Goal: Transaction & Acquisition: Obtain resource

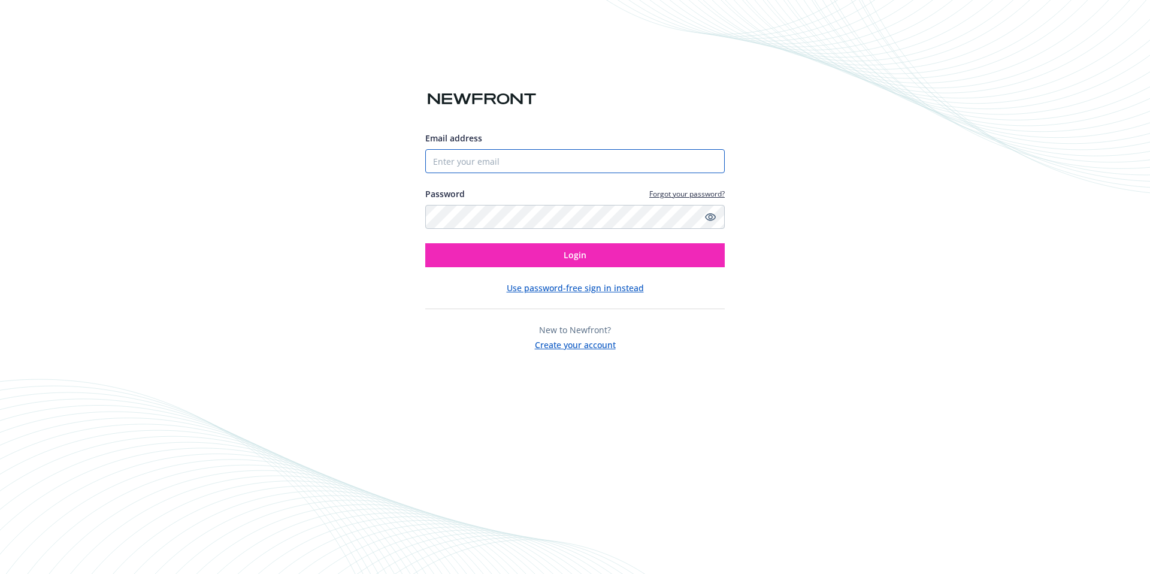
click at [517, 168] on input "Email address" at bounding box center [574, 161] width 299 height 24
click at [0, 573] on com-1password-button at bounding box center [0, 574] width 0 height 0
type input "[PERSON_NAME][EMAIL_ADDRESS][DOMAIN_NAME]"
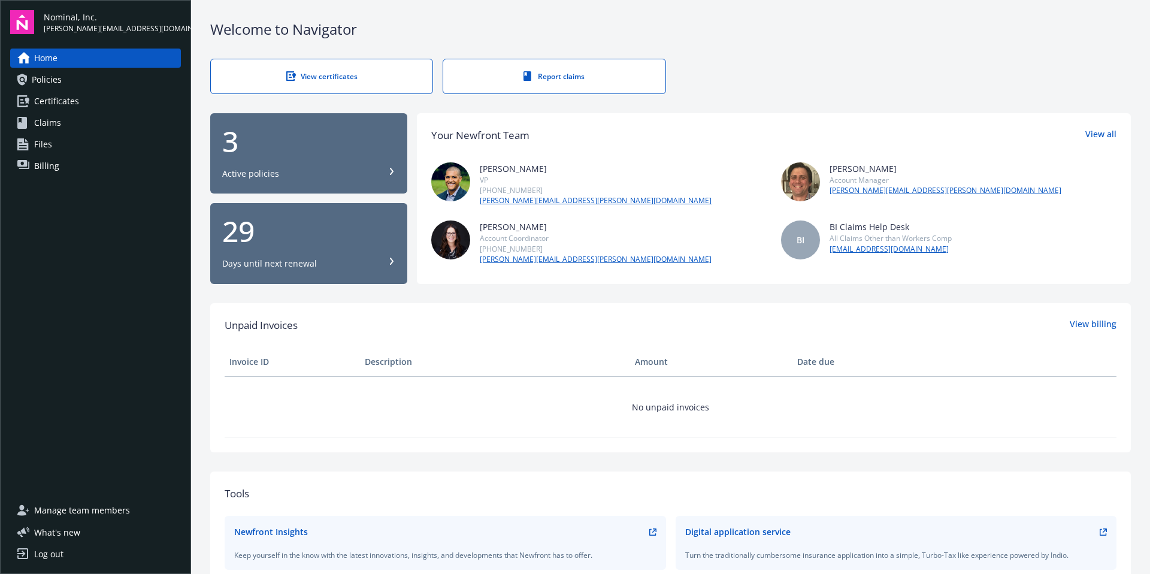
click at [59, 105] on span "Certificates" at bounding box center [56, 101] width 45 height 19
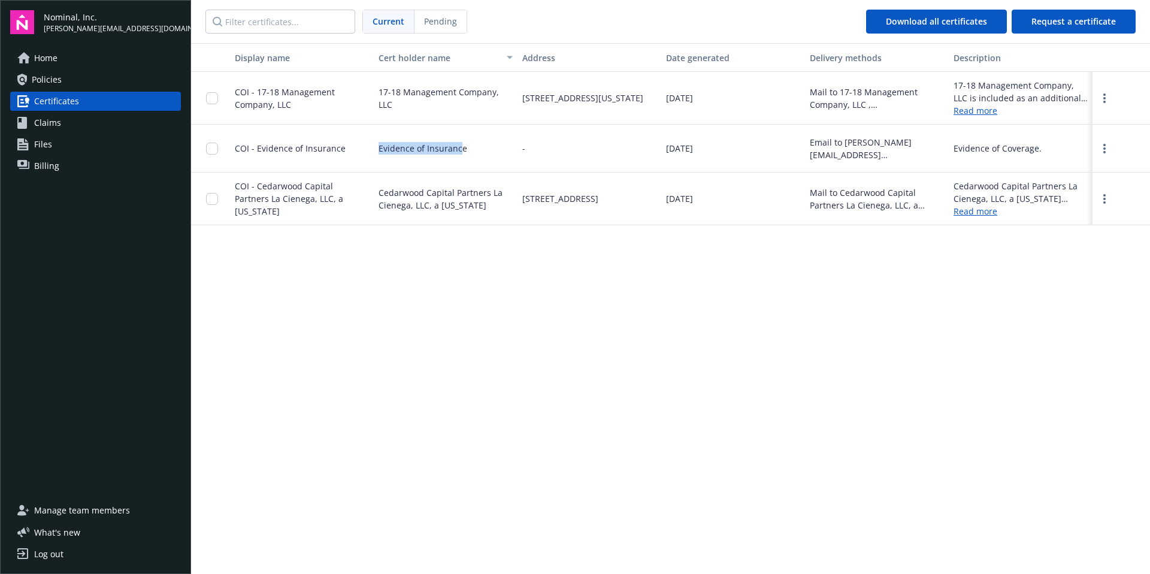
drag, startPoint x: 378, startPoint y: 148, endPoint x: 461, endPoint y: 147, distance: 82.6
click at [461, 147] on div "Evidence of Insurance" at bounding box center [446, 149] width 144 height 48
click at [461, 147] on span "Evidence of Insurance" at bounding box center [422, 148] width 89 height 13
click at [53, 123] on span "Claims" at bounding box center [47, 122] width 27 height 19
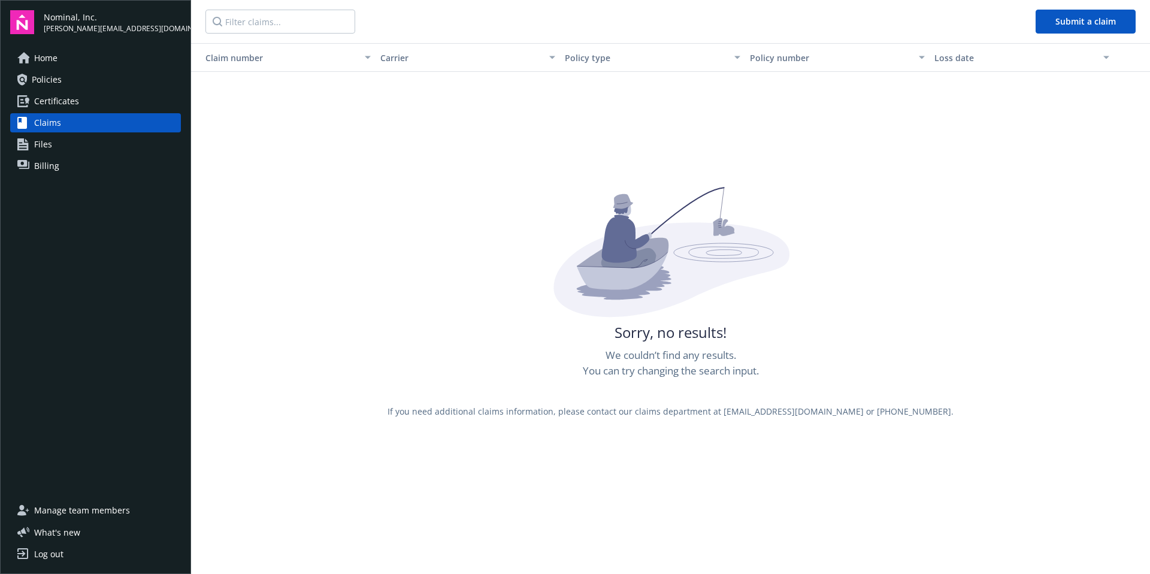
click at [44, 143] on span "Files" at bounding box center [43, 144] width 18 height 19
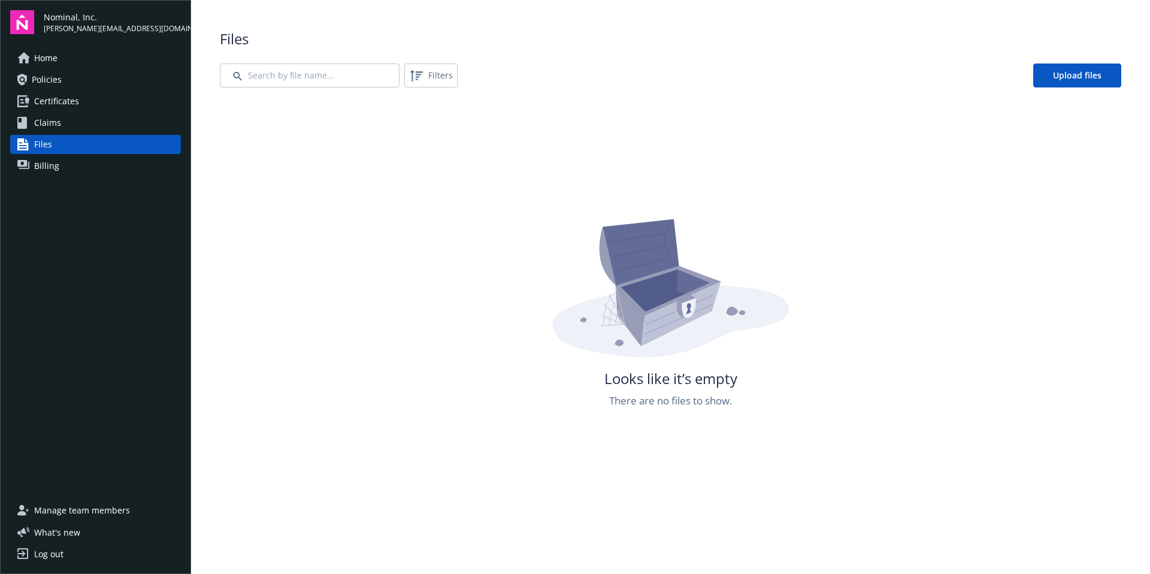
click at [369, 359] on div "Looks like it’s empty There are no files to show." at bounding box center [670, 504] width 901 height 574
click at [1104, 63] on link "Upload files" at bounding box center [1077, 75] width 88 height 24
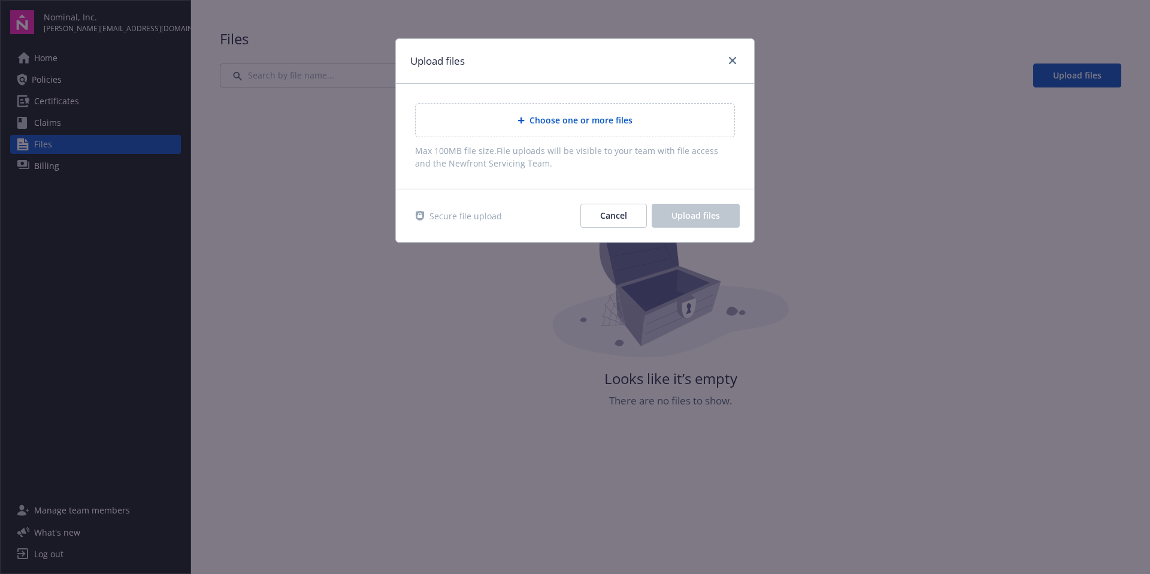
click at [576, 118] on span "Choose one or more files" at bounding box center [580, 120] width 103 height 13
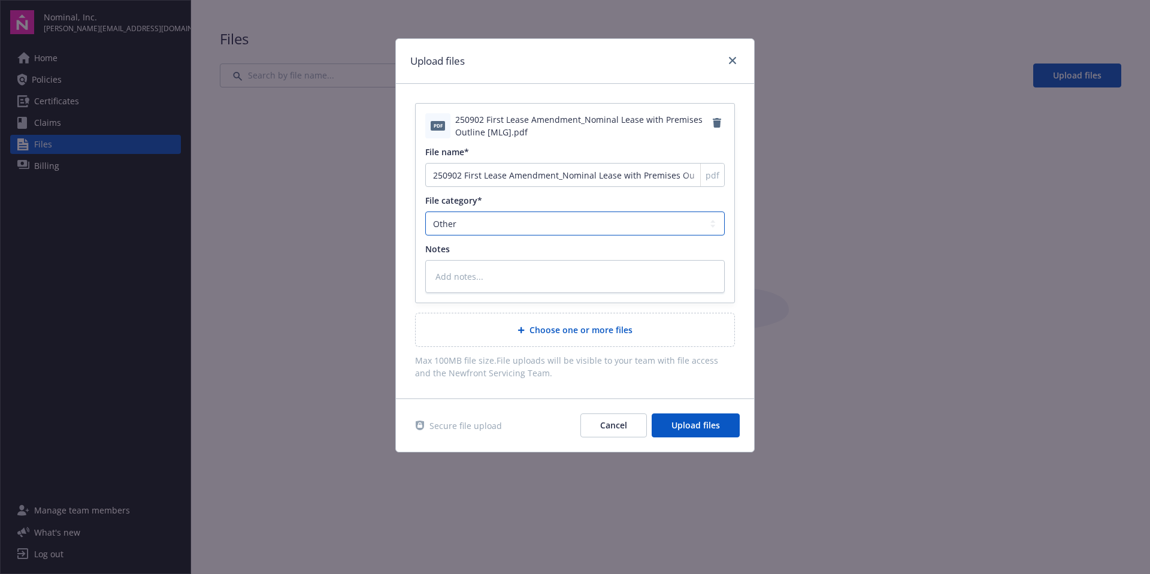
click at [503, 222] on select "Agreements Application - signed Application - unsigned Auto ID card Certificate…" at bounding box center [574, 223] width 299 height 24
click at [425, 211] on select "Agreements Application - signed Application - unsigned Auto ID card Certificate…" at bounding box center [574, 223] width 299 height 24
click at [528, 249] on div "Notes" at bounding box center [574, 249] width 299 height 13
click at [490, 274] on textarea at bounding box center [574, 276] width 299 height 33
click at [628, 425] on button "Cancel" at bounding box center [613, 425] width 66 height 24
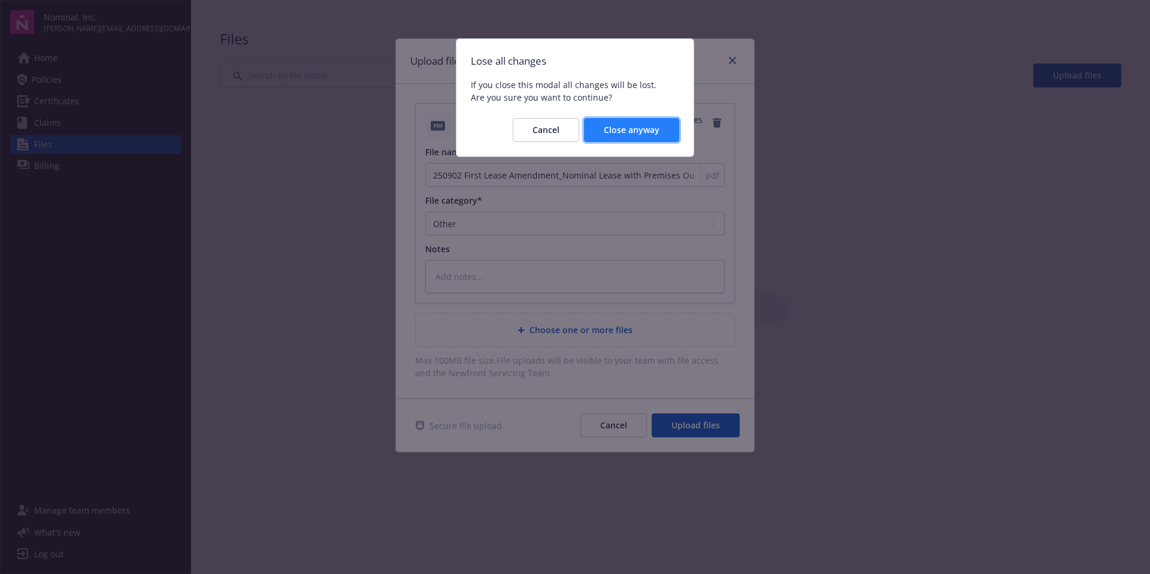
click at [653, 134] on span "Close anyway" at bounding box center [632, 129] width 56 height 11
type textarea "x"
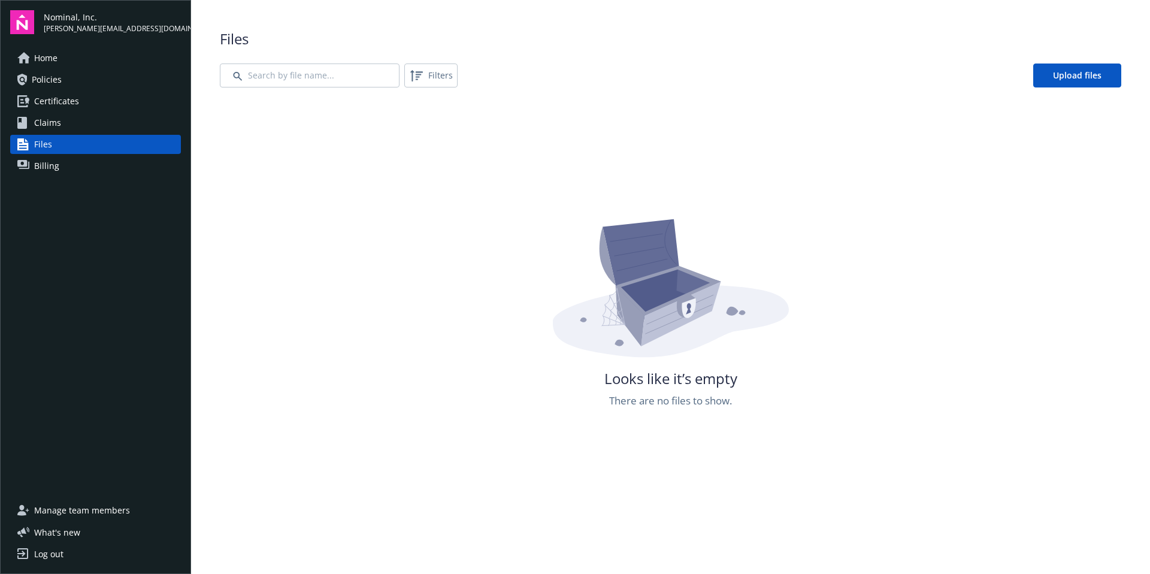
click at [353, 161] on div "Looks like it’s empty There are no files to show." at bounding box center [670, 389] width 901 height 574
click at [68, 166] on link "Billing" at bounding box center [95, 165] width 171 height 19
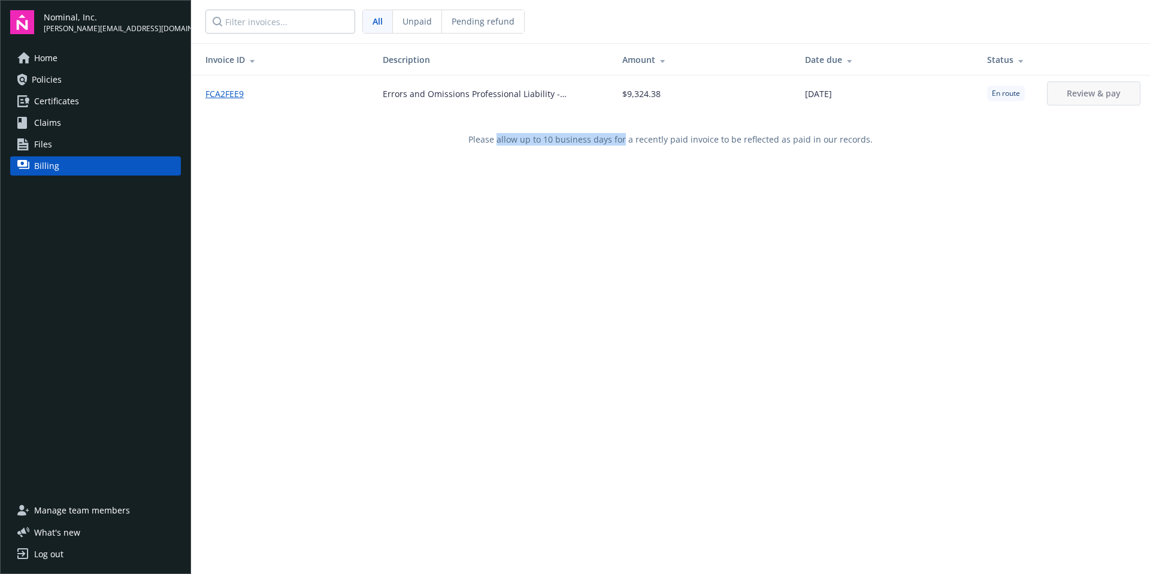
drag, startPoint x: 500, startPoint y: 145, endPoint x: 622, endPoint y: 143, distance: 121.6
click at [622, 143] on div "Please allow up to 10 business days for a recently paid invoice to be reflected…" at bounding box center [670, 139] width 959 height 56
click at [76, 102] on span "Certificates" at bounding box center [56, 101] width 45 height 19
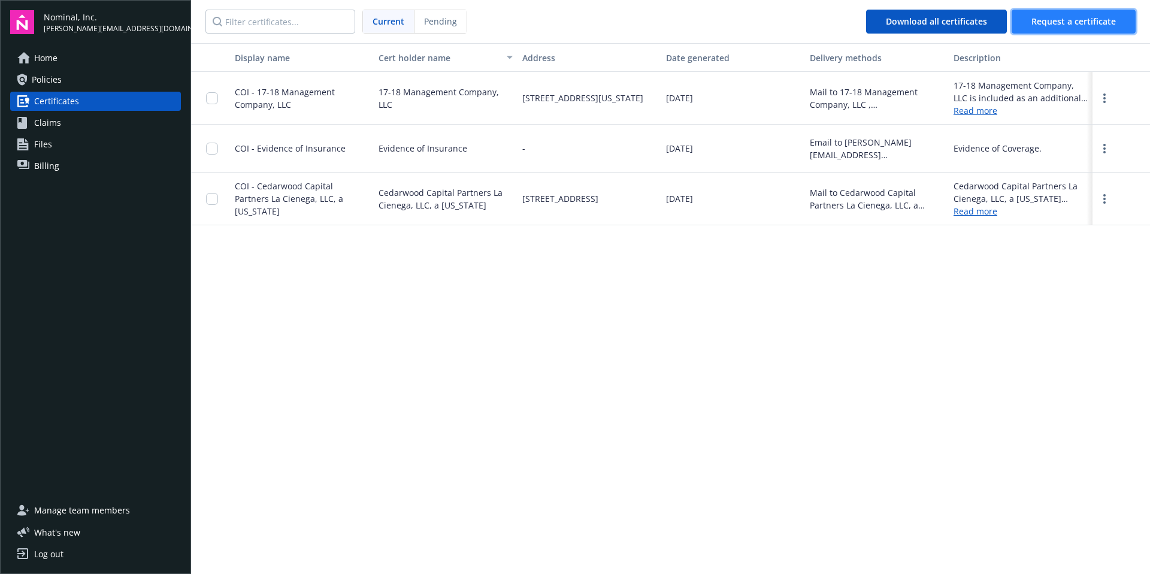
click at [1055, 28] on button "Request a certificate" at bounding box center [1074, 22] width 124 height 24
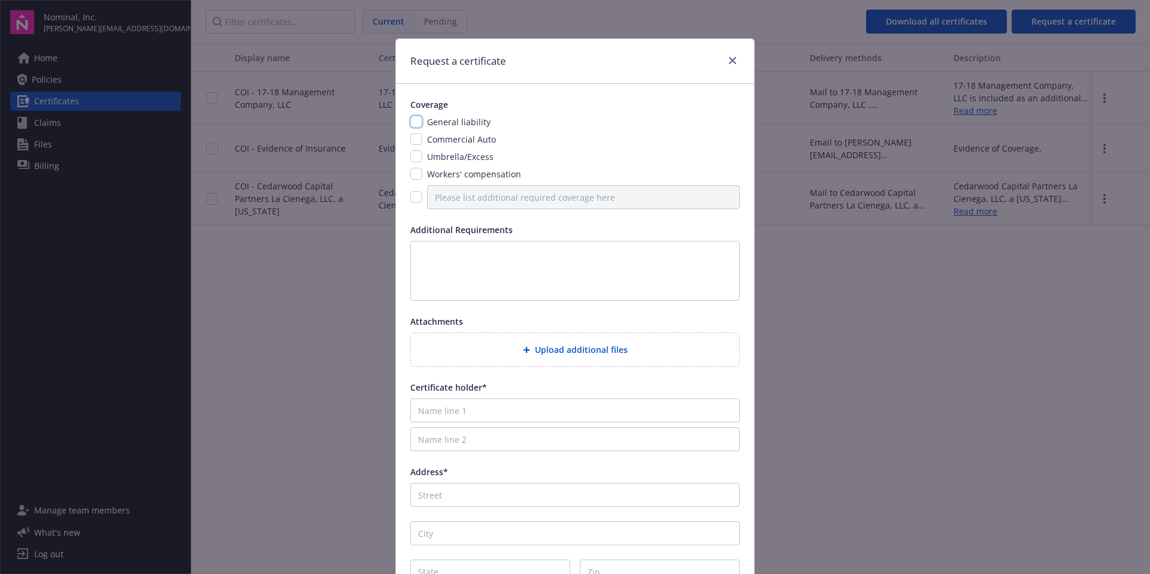
click at [414, 120] on input "checkbox" at bounding box center [416, 122] width 12 height 12
checkbox input "true"
click at [411, 198] on input "checkbox" at bounding box center [416, 197] width 12 height 12
checkbox input "true"
click at [492, 201] on input "Please list additional required coverage here" at bounding box center [583, 197] width 313 height 24
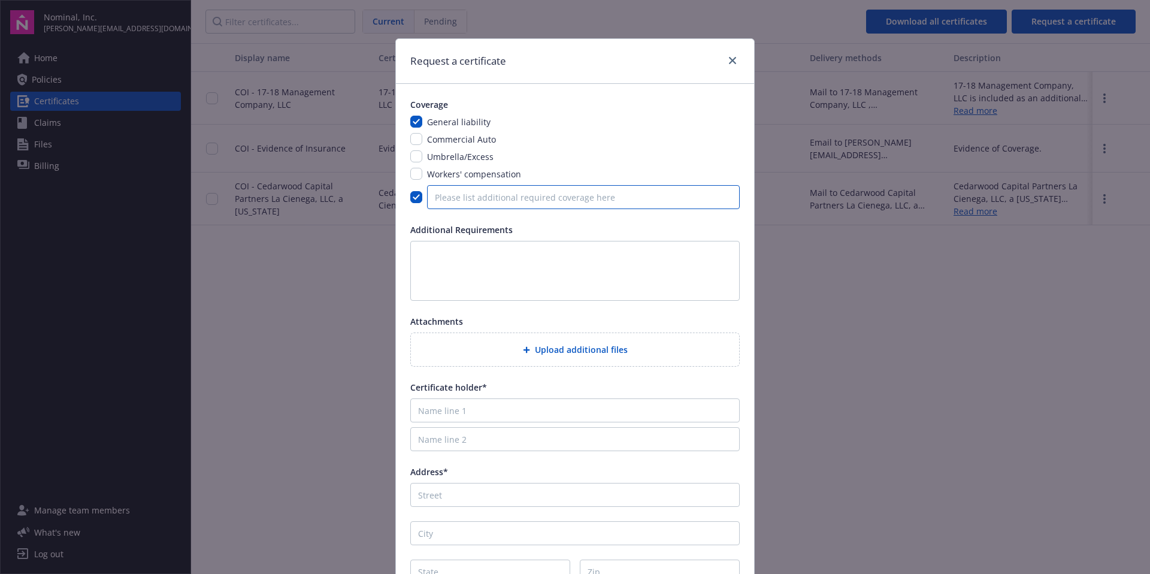
paste input "Commercial Property Insurance"
type input "Commercial Property Insurance"
drag, startPoint x: 562, startPoint y: 196, endPoint x: 411, endPoint y: 192, distance: 151.0
click at [411, 192] on div "Commercial Property Insurance" at bounding box center [574, 197] width 329 height 24
click at [410, 201] on input "checkbox" at bounding box center [416, 197] width 12 height 12
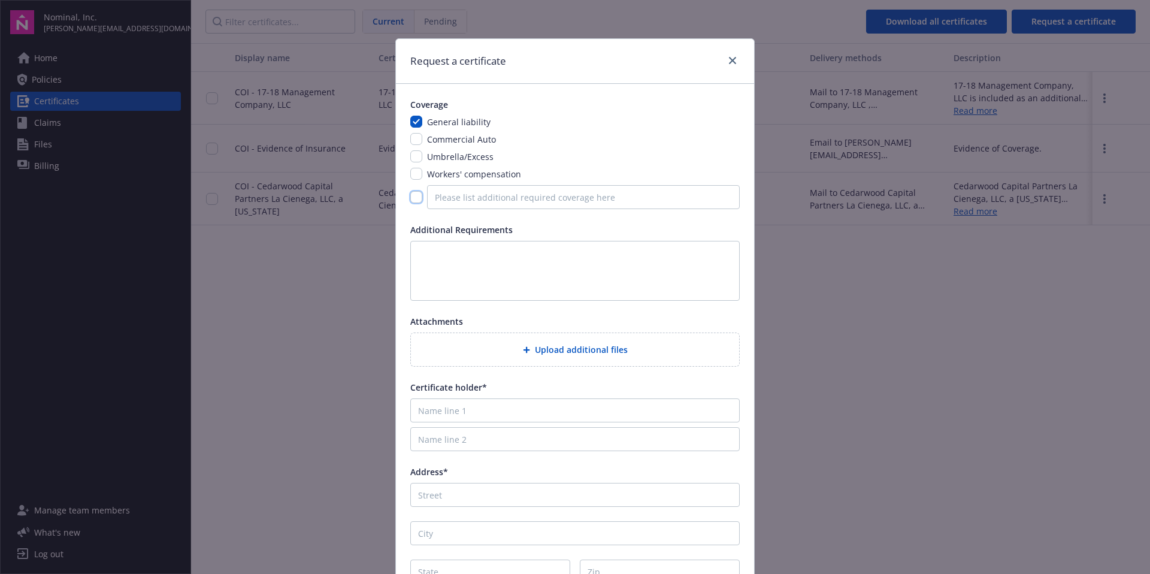
checkbox input "false"
click at [410, 175] on input "checkbox" at bounding box center [416, 174] width 12 height 12
checkbox input "true"
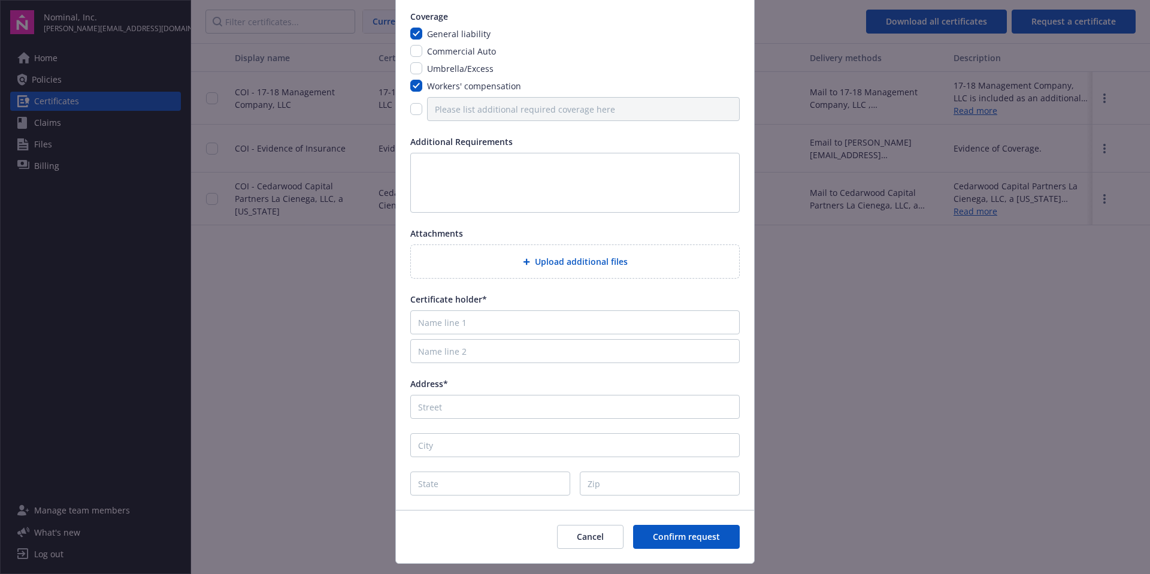
scroll to position [116, 0]
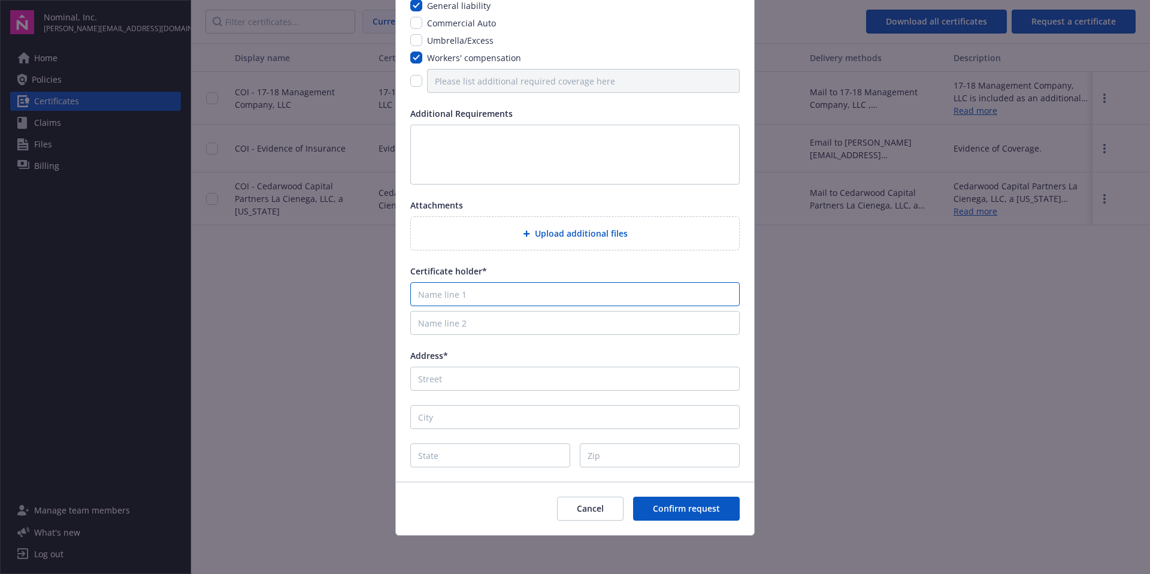
click at [507, 290] on input "Name line 1" at bounding box center [574, 294] width 329 height 24
paste input "CEDARWOOD CAPITAL PARTNERS LA CIENEGA, LLC"
type input "CEDARWOOD CAPITAL PARTNERS LA CIENEGA, LLC"
click at [508, 271] on div "Certificate holder*" at bounding box center [574, 271] width 329 height 13
click at [450, 376] on input "Address*" at bounding box center [574, 379] width 329 height 24
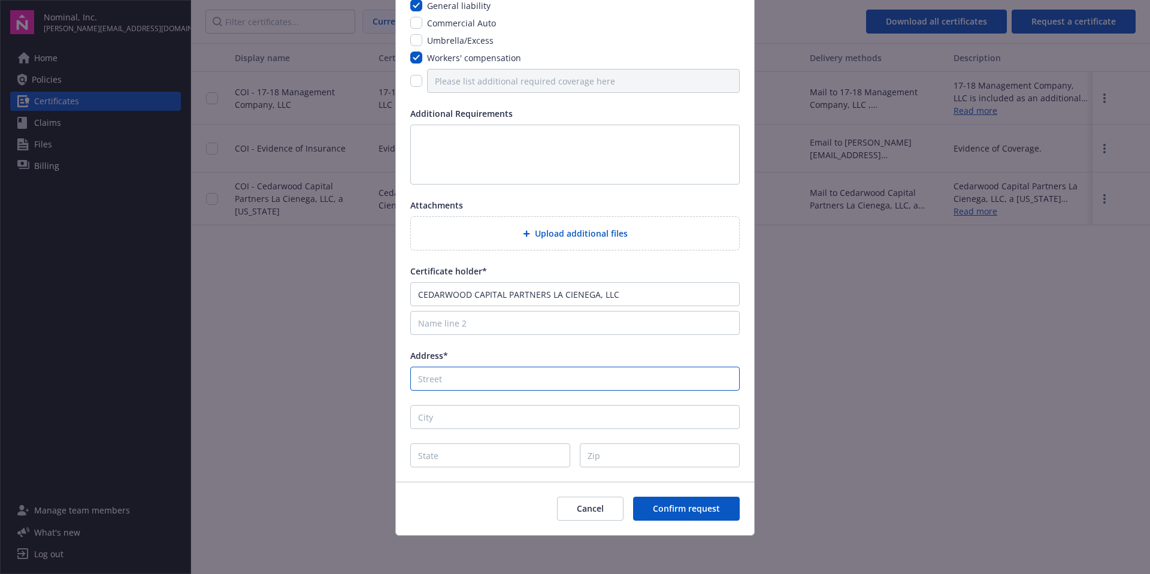
paste input "1223 Wilshire Blvd., #877 Santa Monica, CA 90403"
drag, startPoint x: 615, startPoint y: 378, endPoint x: 585, endPoint y: 380, distance: 30.6
click at [585, 380] on input "1223 Wilshire Blvd., #877 Santa Monica, CA 90403" at bounding box center [574, 379] width 329 height 24
type input "1223 Wilshire Blvd., #877 Santa Monica, CA"
click at [602, 455] on input "Zip" at bounding box center [660, 455] width 160 height 24
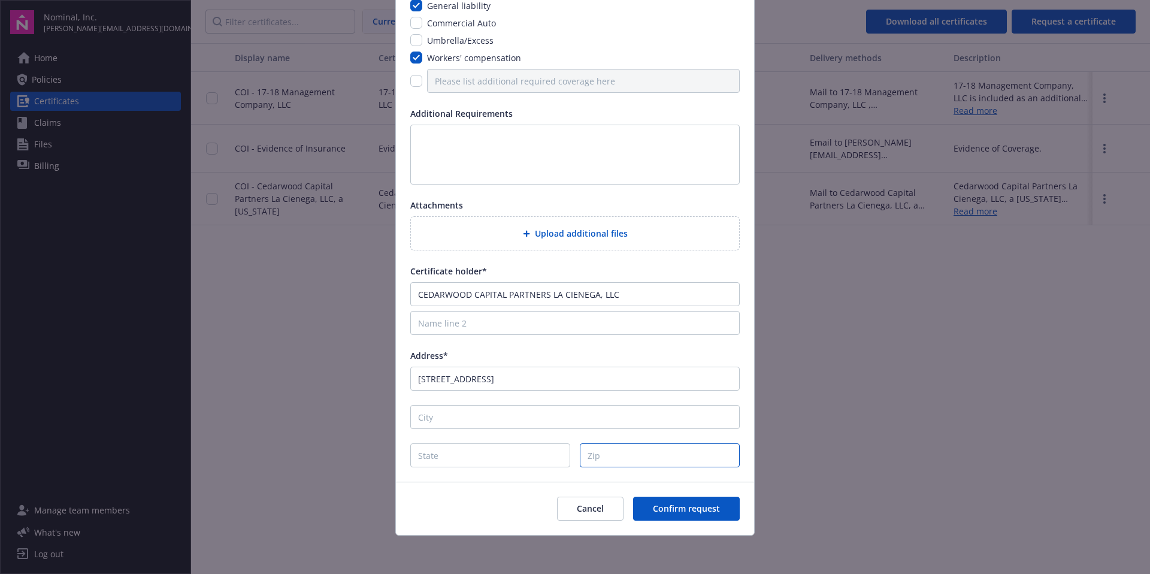
paste input "90403"
type input "90403"
drag, startPoint x: 583, startPoint y: 383, endPoint x: 573, endPoint y: 384, distance: 10.2
click at [573, 384] on input "1223 Wilshire Blvd., #877 Santa Monica, CA" at bounding box center [574, 379] width 329 height 24
click at [455, 450] on input "State" at bounding box center [490, 455] width 160 height 24
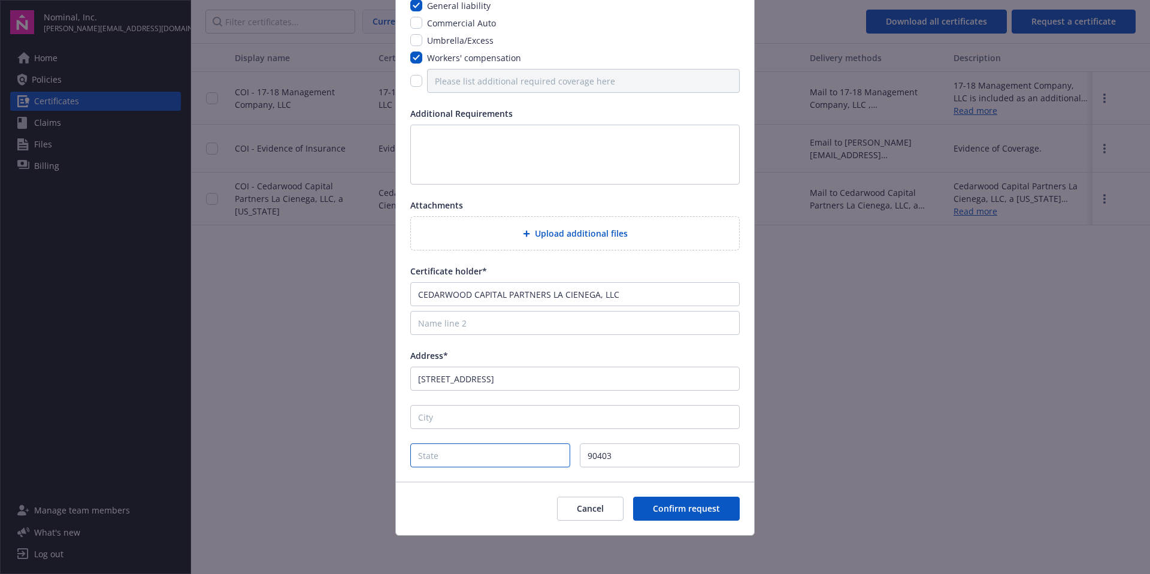
paste input "90403"
type input "90403"
drag, startPoint x: 567, startPoint y: 380, endPoint x: 513, endPoint y: 378, distance: 53.9
click at [513, 378] on input "1223 Wilshire Blvd., #877 Santa Monica, CA" at bounding box center [574, 379] width 329 height 24
type input "1223 Wilshire Blvd., #877 , CA"
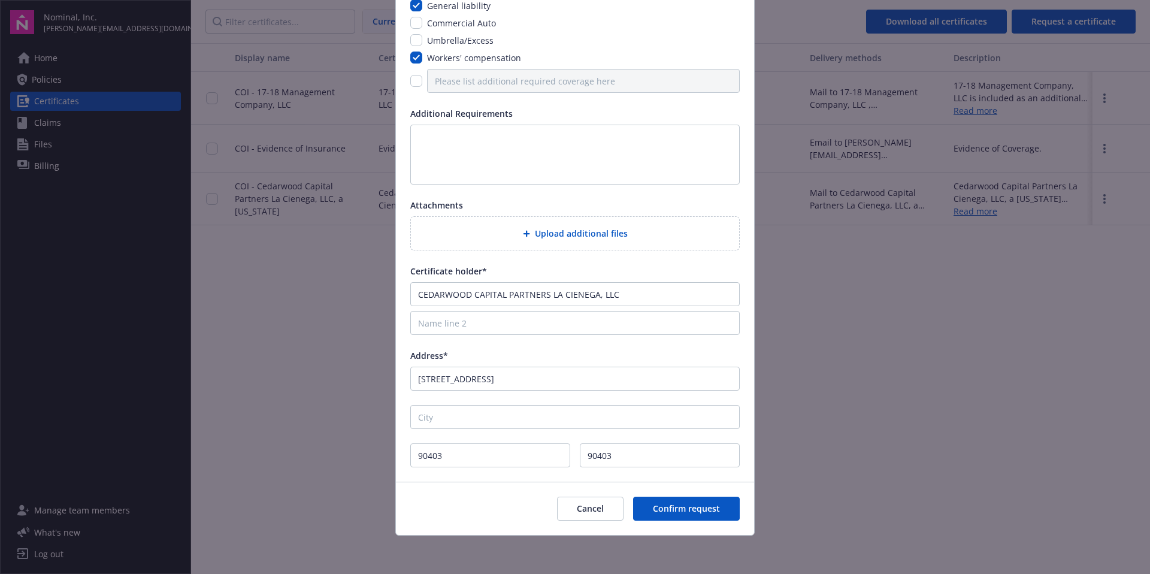
click at [438, 435] on div "Coverage General liability Commercial Auto Umbrella/Excess Workers' compensatio…" at bounding box center [575, 225] width 358 height 514
click at [428, 419] on input "City" at bounding box center [574, 417] width 329 height 24
paste input "Santa Monica"
type input "Santa Monica"
click at [555, 380] on input "1223 Wilshire Blvd., #877 , CA" at bounding box center [574, 379] width 329 height 24
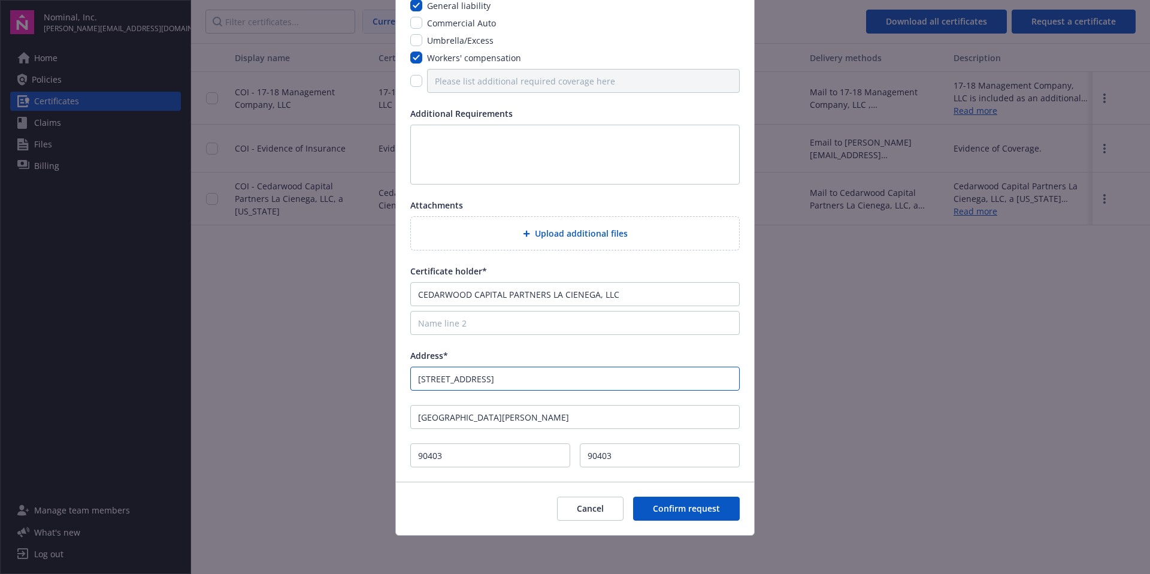
type input "1223 Wilshire Blvd., #877"
click at [637, 356] on div "Address*" at bounding box center [574, 355] width 329 height 13
click at [478, 143] on textarea at bounding box center [574, 155] width 329 height 60
click at [410, 135] on textarea "Can this be provided by EOB this Friday? Thank you!" at bounding box center [574, 155] width 329 height 60
type textarea "Please see attached the lease amendment requiring this COI. Can this be provide…"
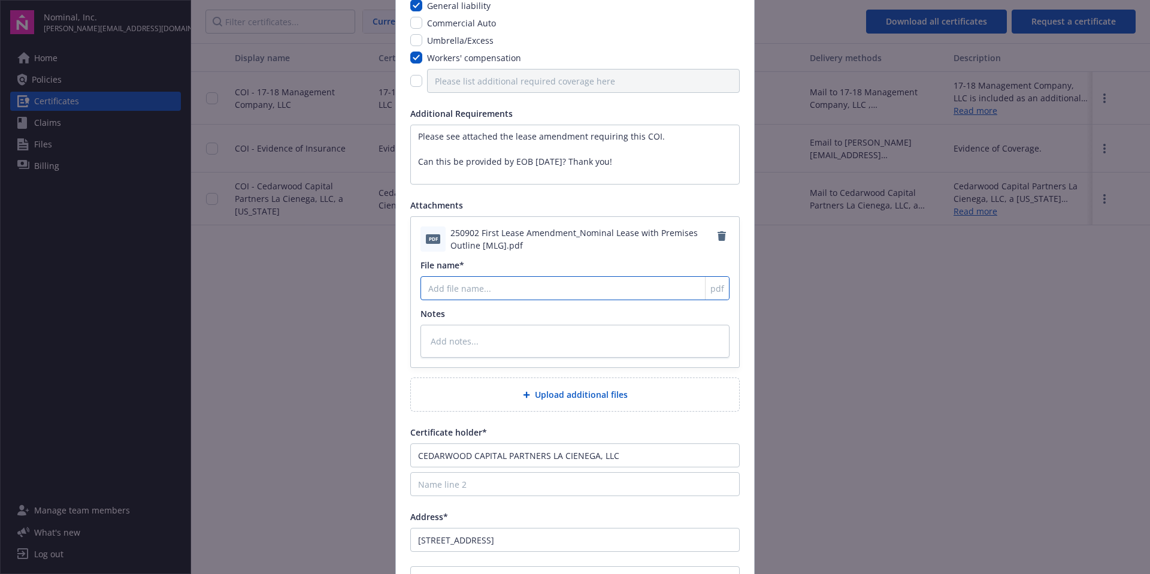
click at [478, 283] on input "File name*" at bounding box center [574, 288] width 309 height 24
type textarea "x"
type input "F"
type textarea "x"
type input "Fi"
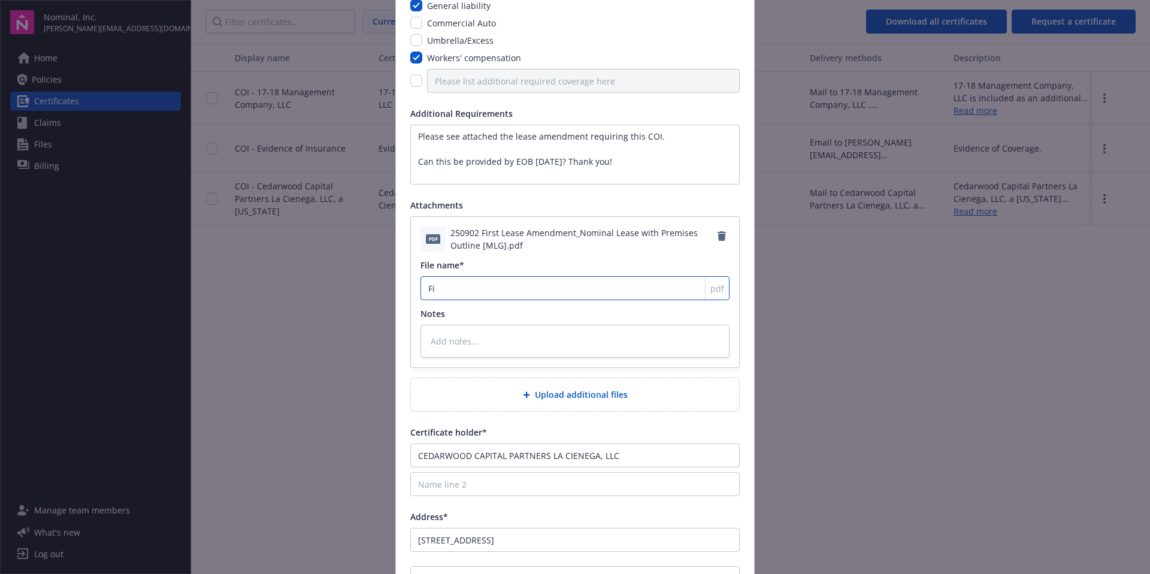
type textarea "x"
type input "Fir"
type textarea "x"
type input "Firs"
type textarea "x"
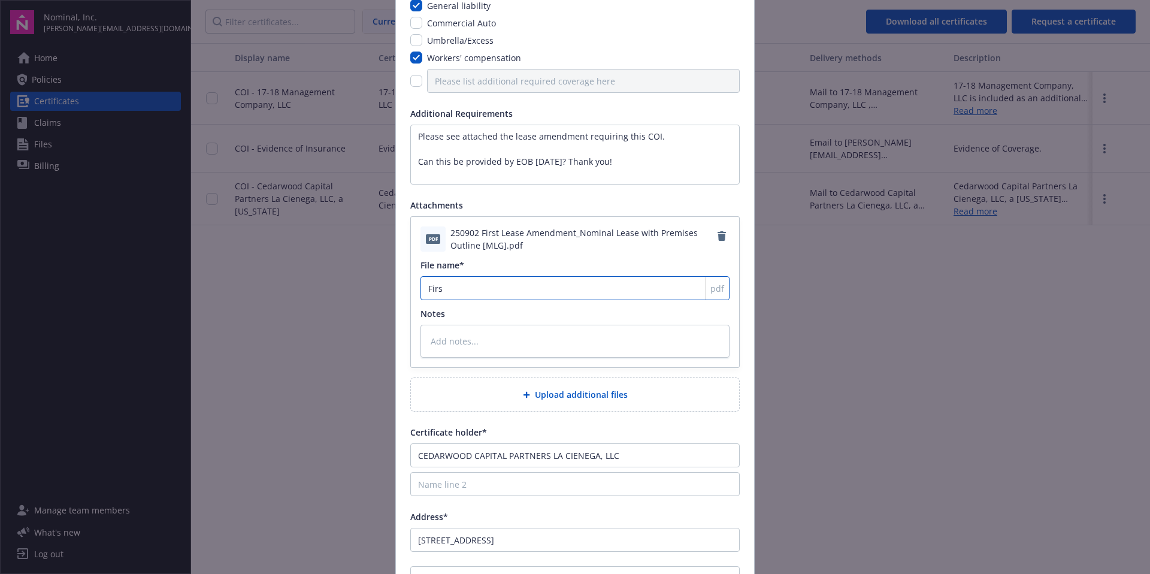
type input "First"
type textarea "x"
type input "First"
type textarea "x"
type input "First L"
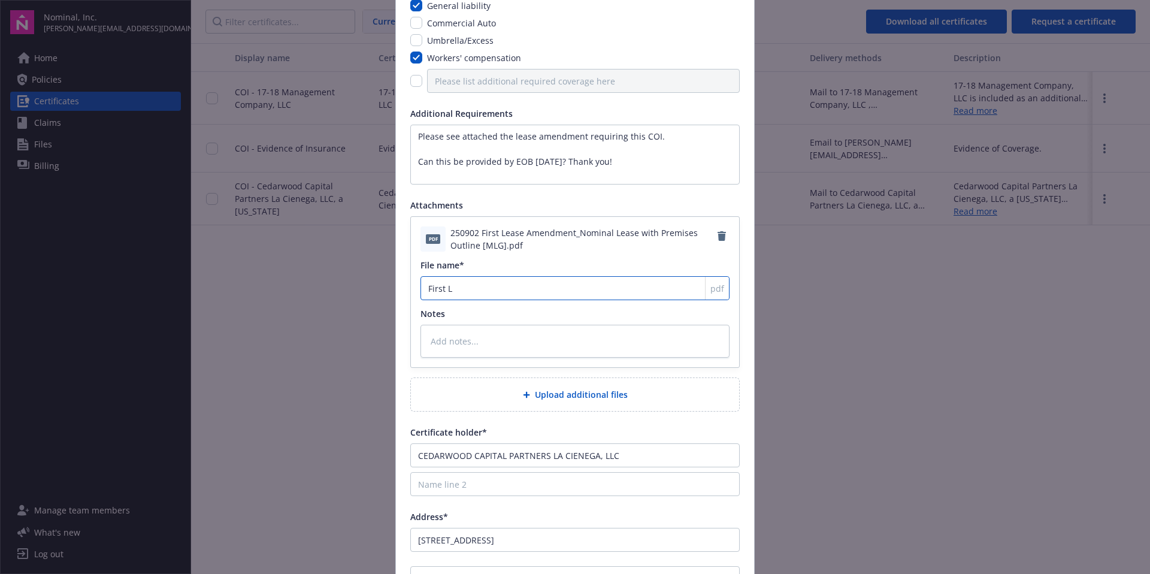
type textarea "x"
type input "First Le"
type textarea "x"
type input "First Lea"
type textarea "x"
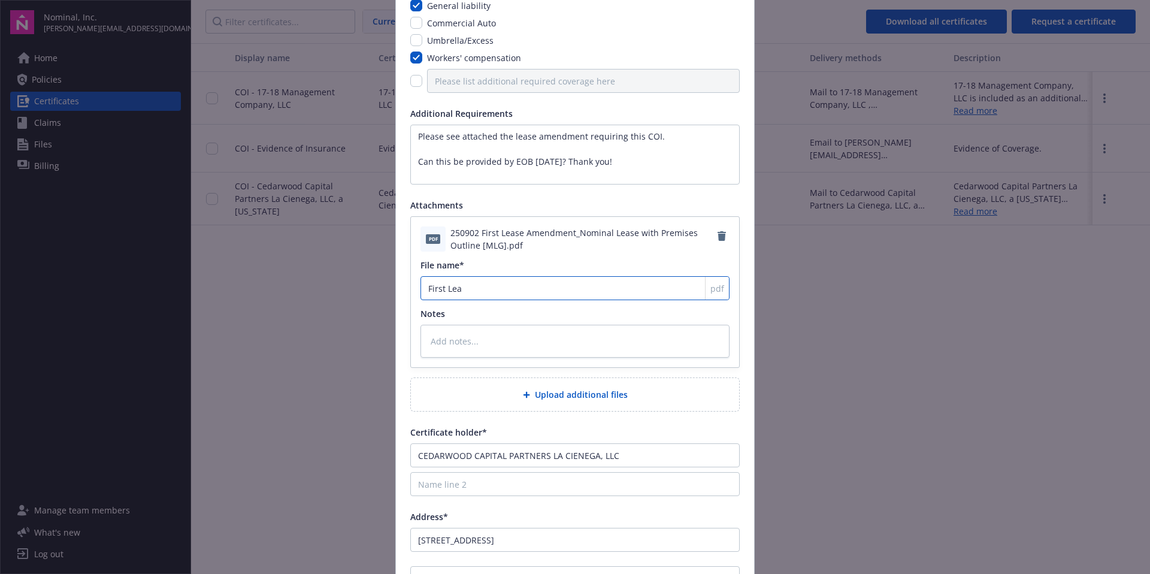
type input "First Leas"
type textarea "x"
type input "First Lease"
type textarea "x"
type input "First Lease"
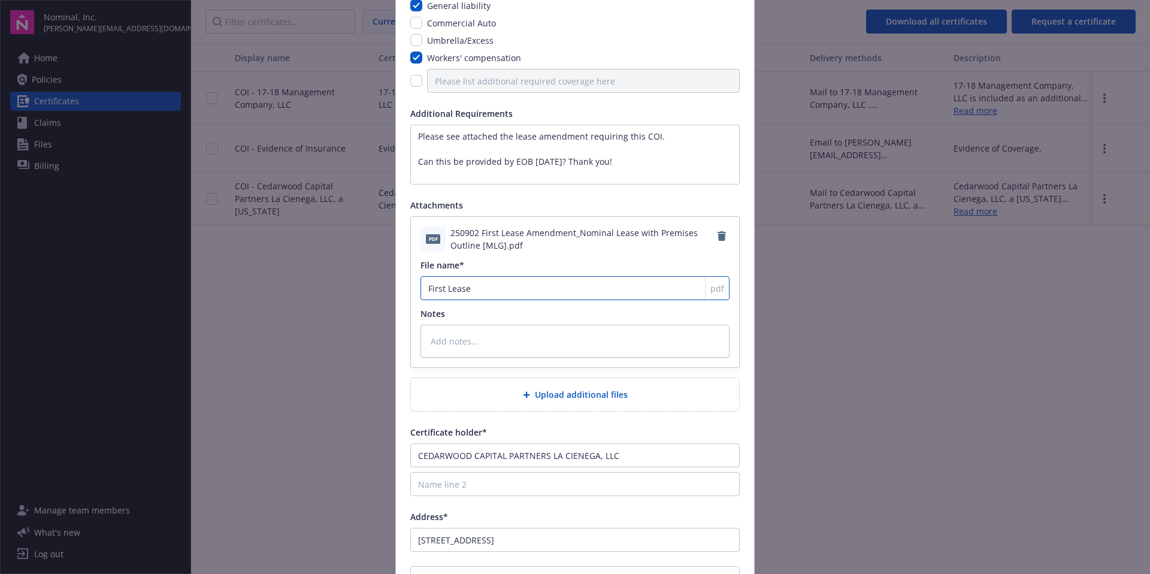
type textarea "x"
type input "First Lease A"
type textarea "x"
type input "First Lease Am"
type textarea "x"
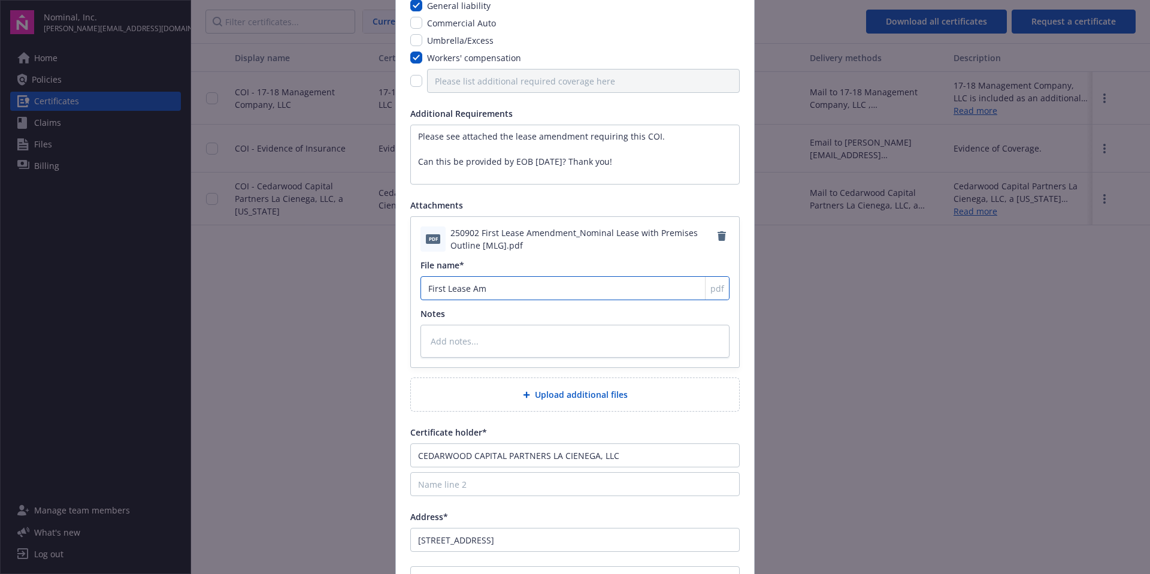
type input "First Lease Ame"
type textarea "x"
type input "First Lease Amen"
type textarea "x"
type input "First Lease Amend"
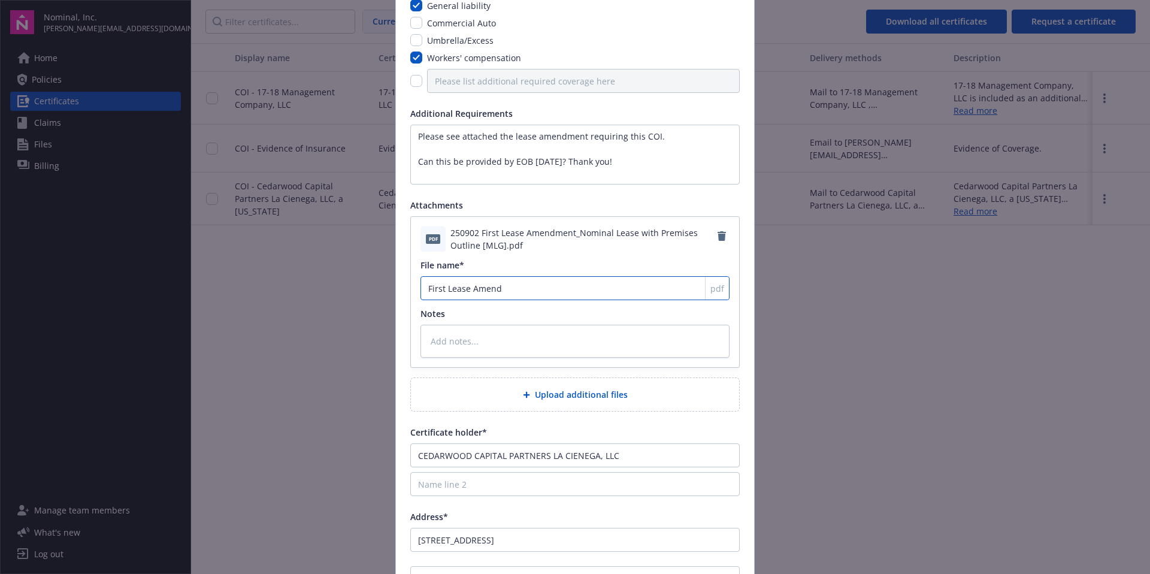
type textarea "x"
type input "First Lease Amendm"
type textarea "x"
type input "First Lease Amendme"
type textarea "x"
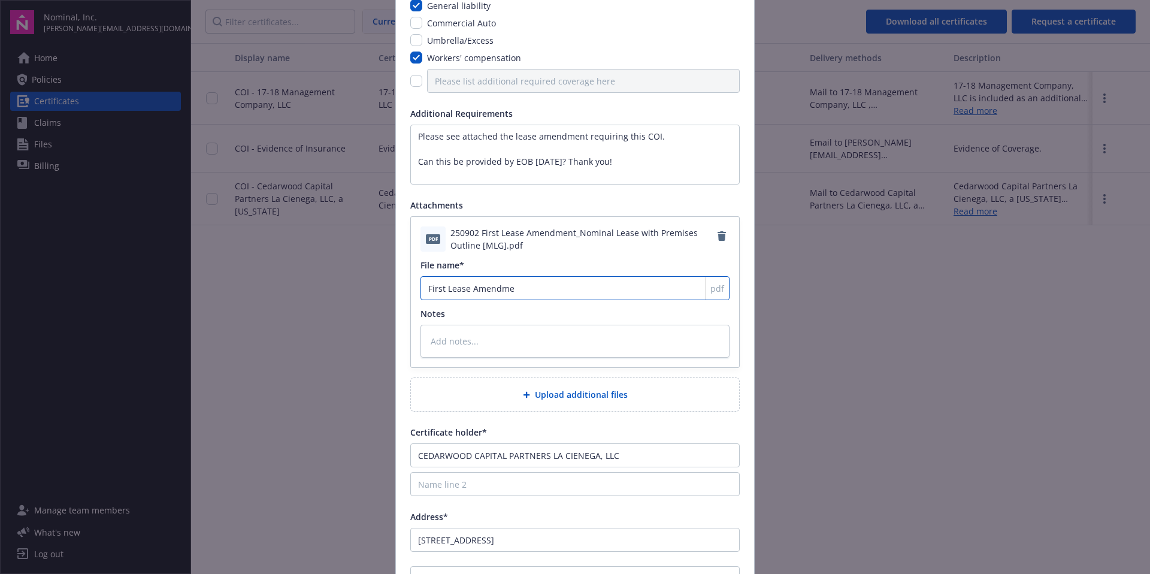
type input "First Lease Amendmen"
type textarea "x"
type input "First Lease Amendment"
drag, startPoint x: 656, startPoint y: 135, endPoint x: 398, endPoint y: 110, distance: 259.3
click at [398, 110] on div "Coverage General liability Commercial Auto Umbrella/Excess Workers' compensatio…" at bounding box center [575, 305] width 358 height 675
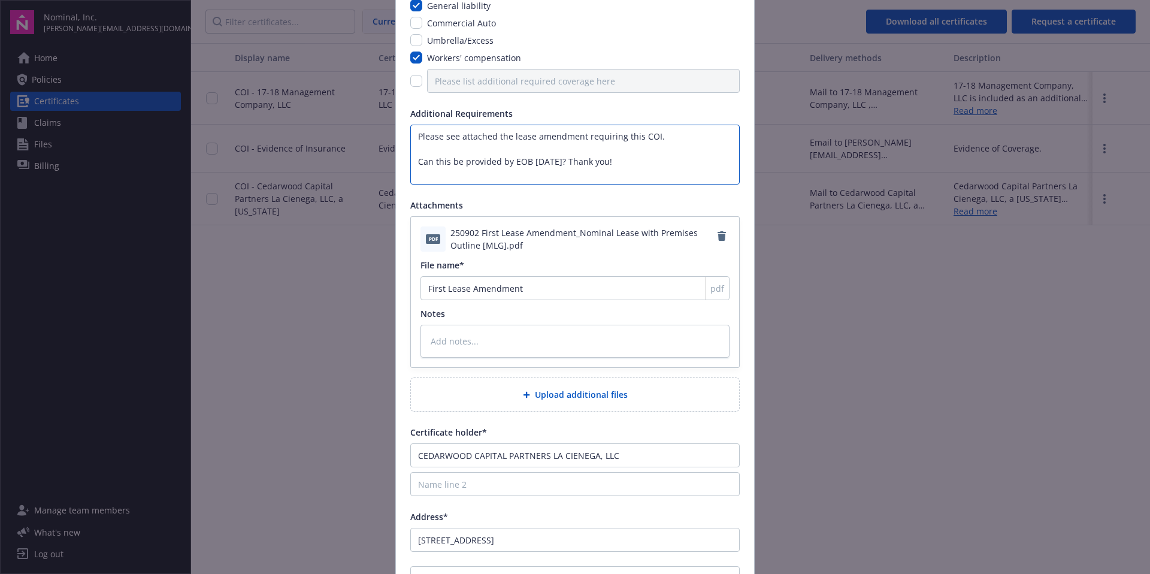
type textarea "x"
type textarea "Can this be provided by EOB this Friday? Thank you!"
click at [434, 347] on textarea at bounding box center [574, 341] width 309 height 33
paste textarea "Please see attached the lease amendment requiring this COI."
type textarea "x"
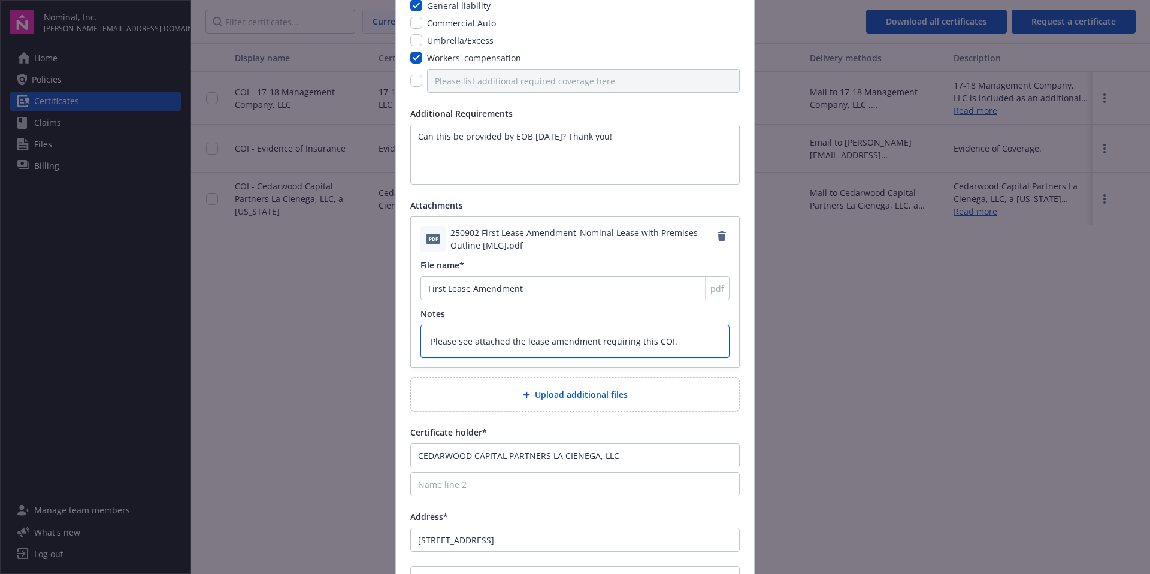
type textarea "Please see attached the lease amendment requiring this COI."
click at [411, 162] on textarea "Can this be provided by EOB this Friday? Thank you!" at bounding box center [574, 155] width 329 height 60
type textarea "x"
type textarea "Can this be provided by EOB this Friday? Thank you!"
type textarea "x"
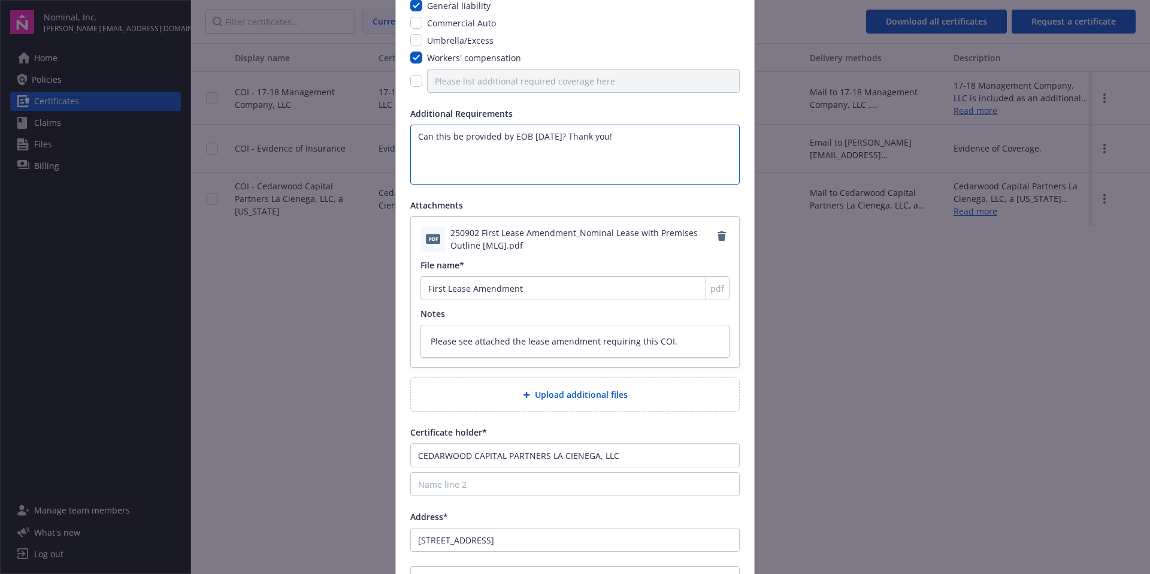
type textarea "Can this be provided by EOB this Friday? Thank you!"
click at [666, 341] on textarea "Please see attached the lease amendment requiring this COI." at bounding box center [574, 341] width 309 height 33
type textarea "x"
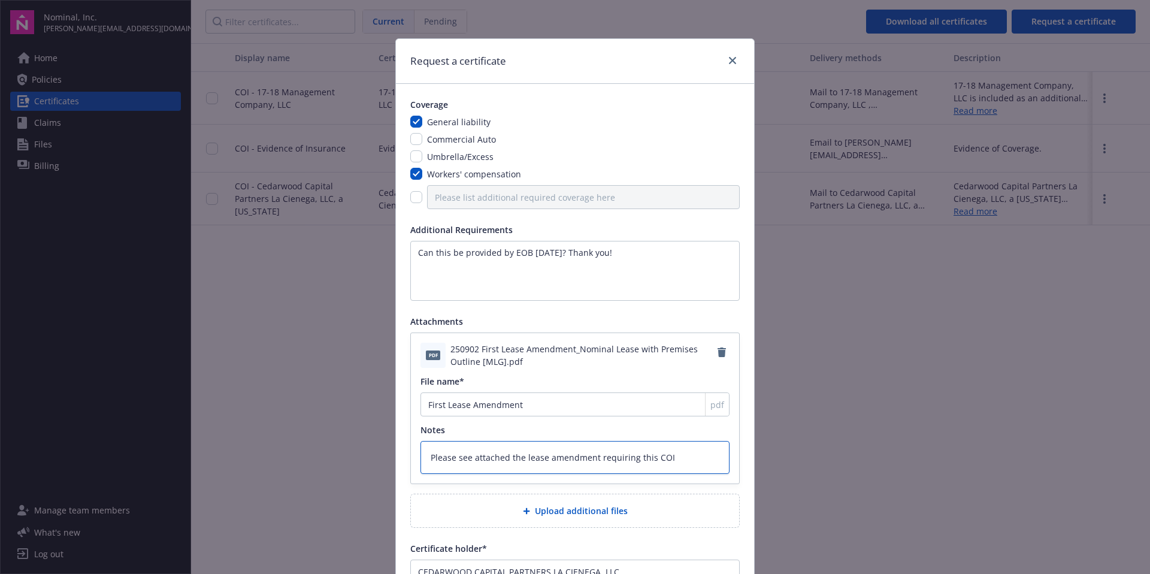
type textarea "Please see attached the lease amendment requiring this COI"
click at [410, 140] on input "checkbox" at bounding box center [416, 139] width 12 height 12
checkbox input "true"
type textarea "x"
click at [411, 165] on div "General liability Commercial Auto Umbrella/Excess Workers' compensation" at bounding box center [574, 162] width 329 height 93
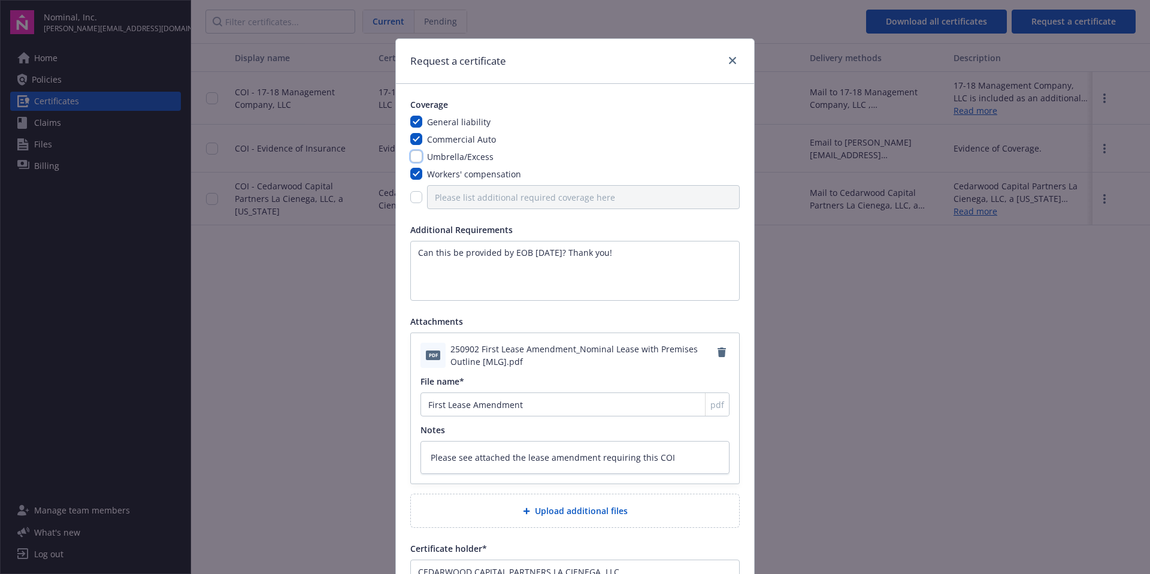
click at [410, 159] on input "checkbox" at bounding box center [416, 156] width 12 height 12
checkbox input "true"
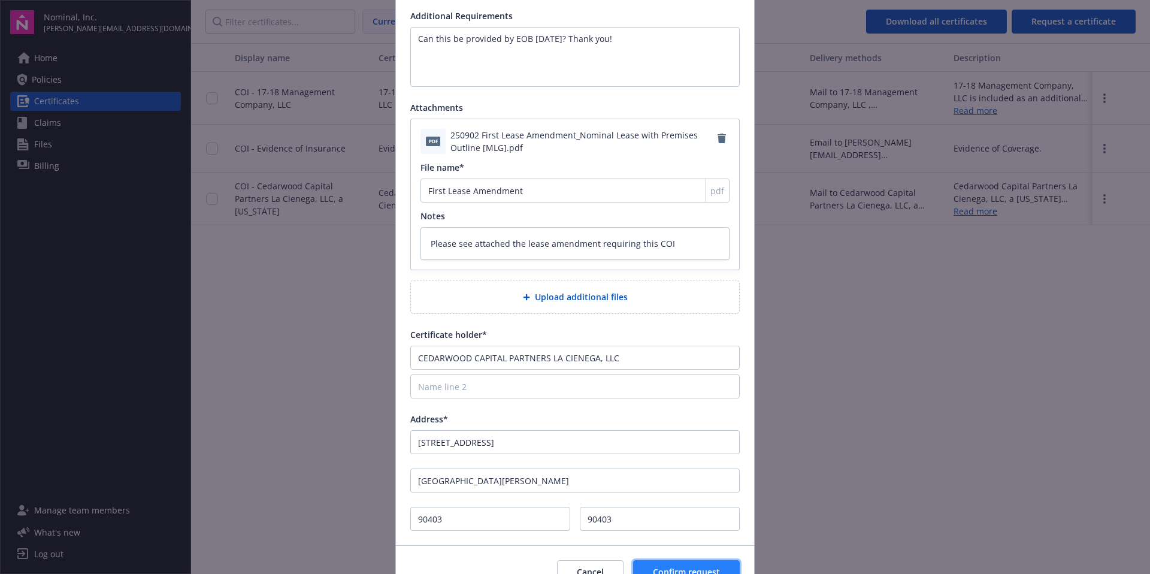
click at [694, 565] on button "Confirm request" at bounding box center [686, 572] width 107 height 24
type textarea "x"
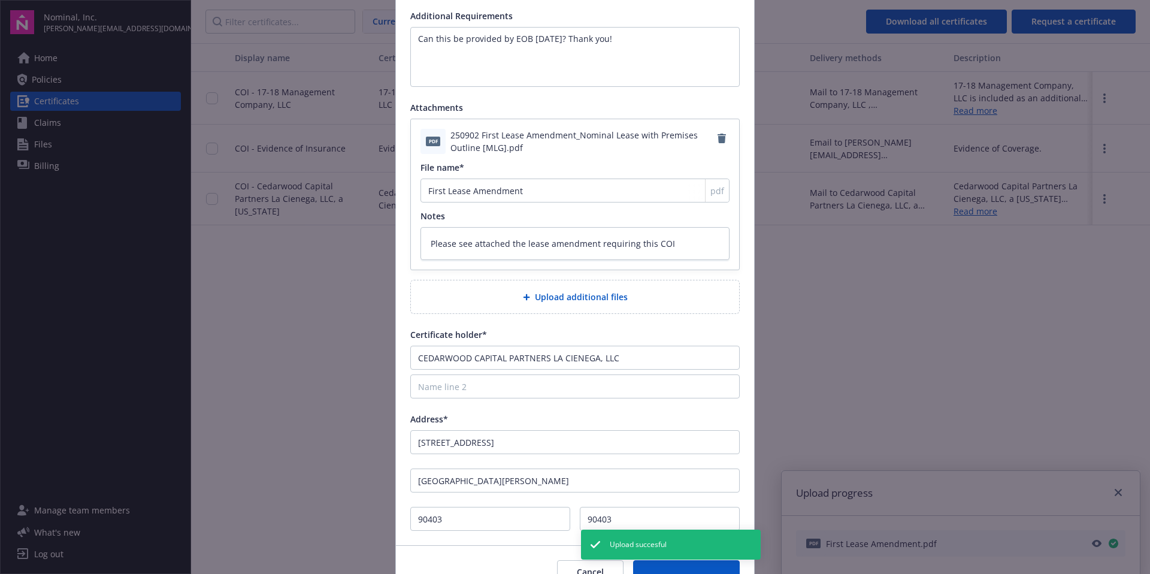
scroll to position [277, 0]
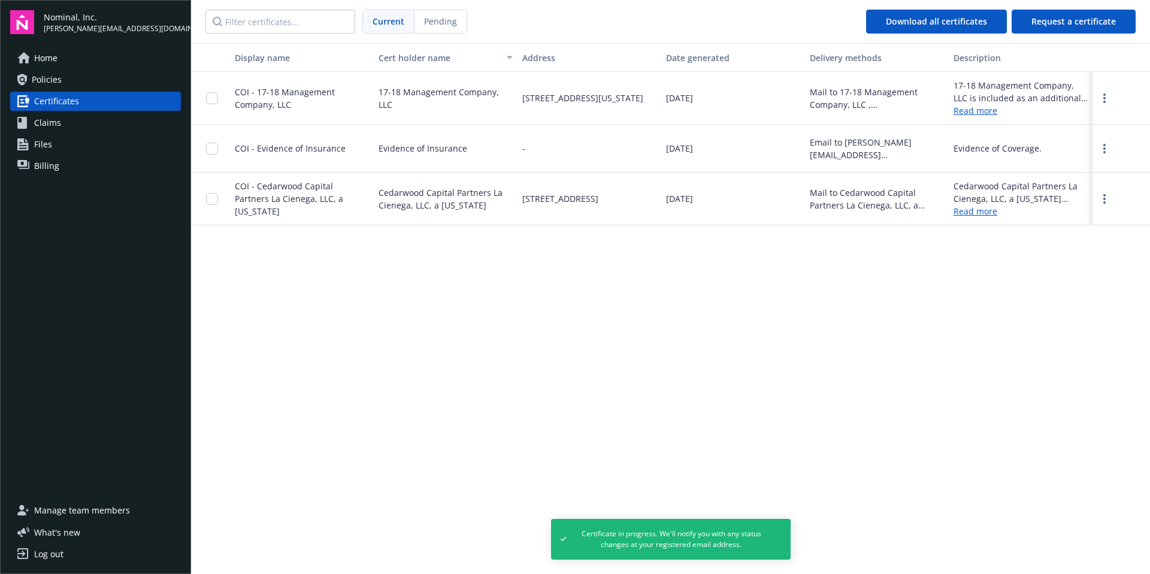
click at [411, 295] on div "Display name Cert holder name Address Date generated Delivery methods Descripti…" at bounding box center [670, 307] width 959 height 529
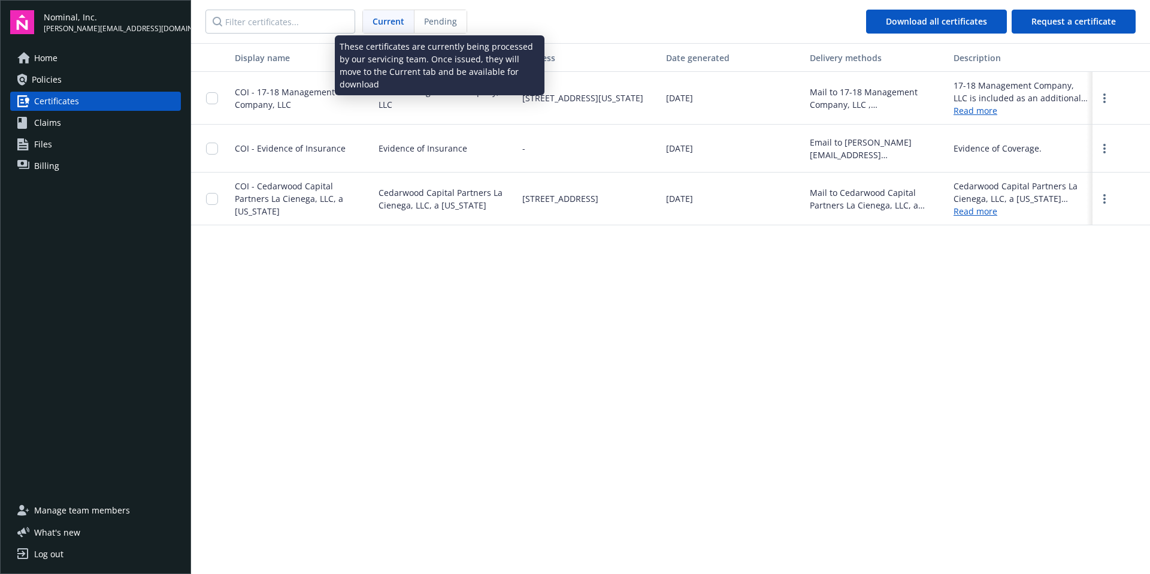
click at [449, 24] on span "Pending" at bounding box center [440, 21] width 33 height 13
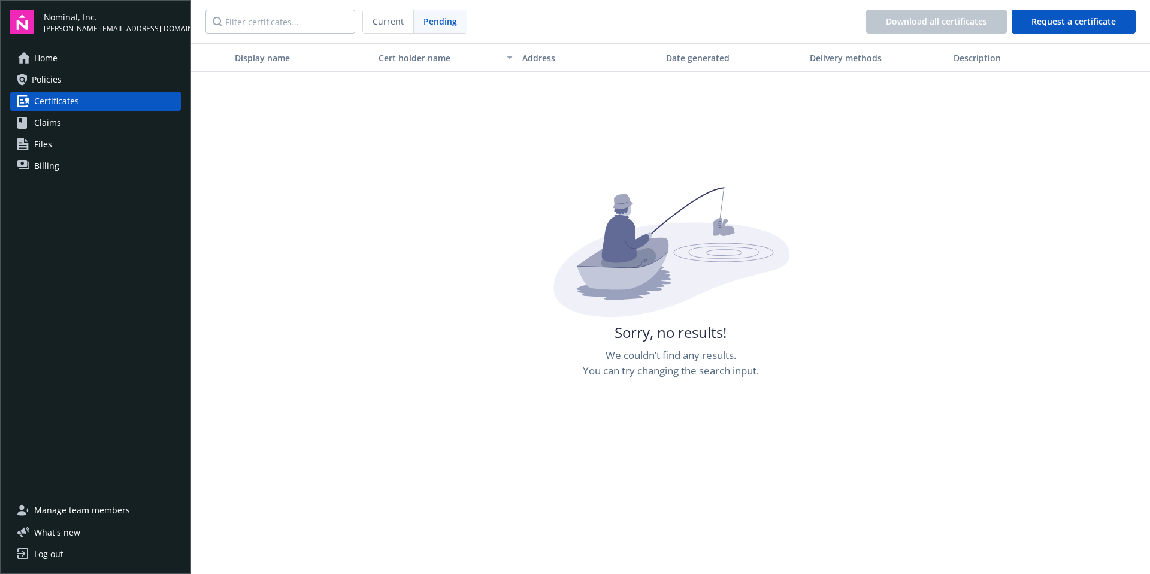
click at [823, 131] on div "Display name Cert holder name Address Date generated Delivery methods Descripti…" at bounding box center [670, 307] width 959 height 529
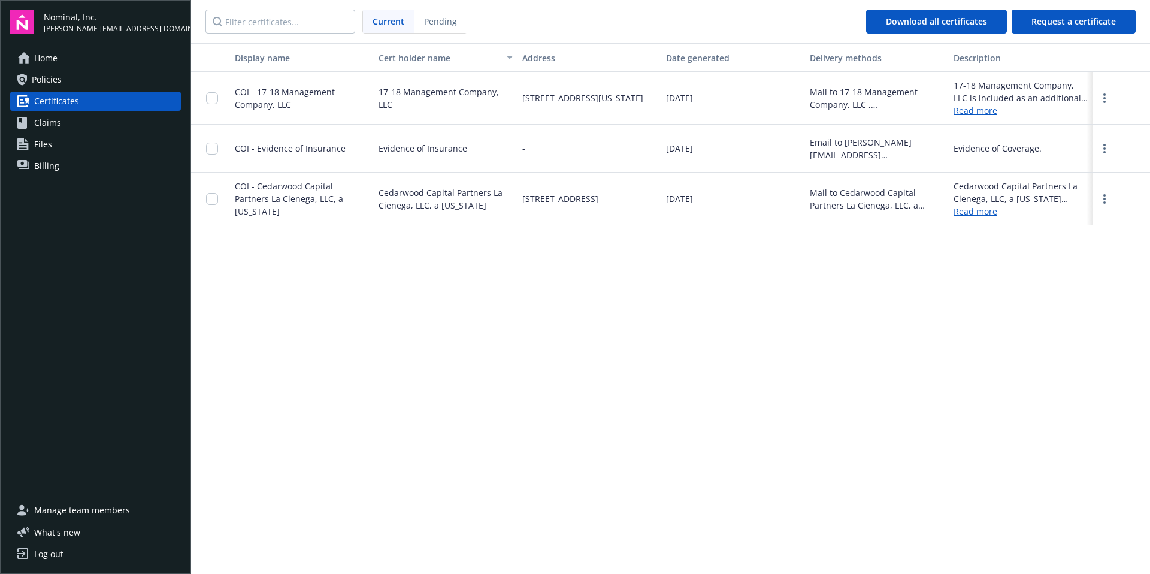
click at [300, 207] on span "COI - Cedarwood Capital Partners La Cienega, LLC, a [US_STATE]" at bounding box center [289, 198] width 108 height 37
click at [976, 211] on link "Read more" at bounding box center [1020, 211] width 134 height 13
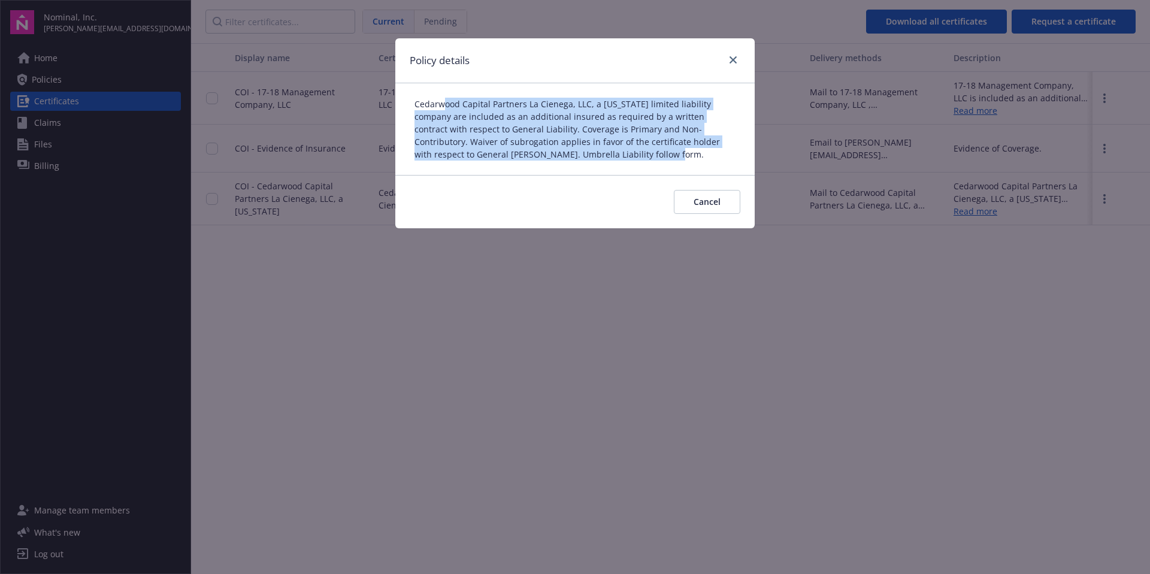
drag, startPoint x: 441, startPoint y: 108, endPoint x: 560, endPoint y: 169, distance: 133.7
click at [560, 169] on div "Cedarwood Capital Partners La Cienega, LLC, a [US_STATE] limited liability comp…" at bounding box center [574, 129] width 359 height 92
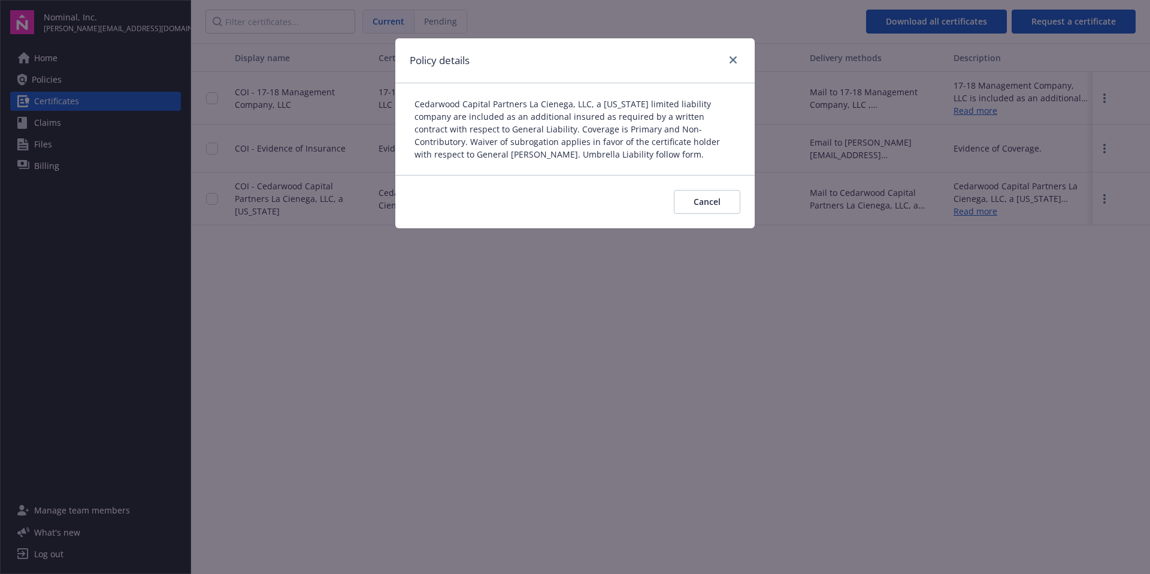
click at [560, 168] on div "Cedarwood Capital Partners La Cienega, LLC, a [US_STATE] limited liability comp…" at bounding box center [574, 129] width 359 height 92
click at [702, 209] on button "Cancel" at bounding box center [707, 202] width 66 height 24
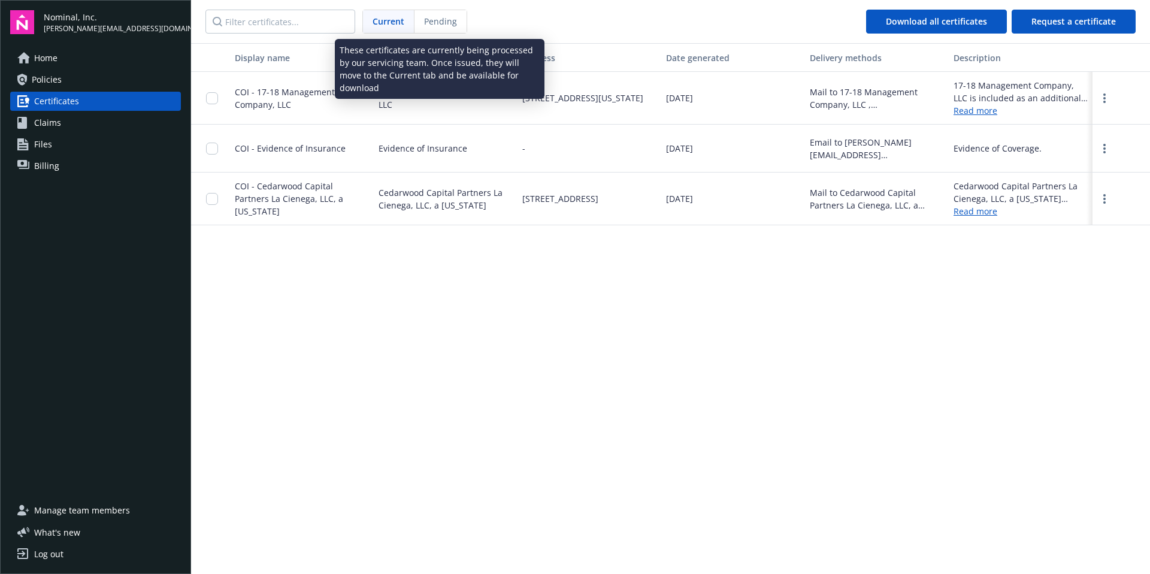
click at [447, 26] on span "Pending" at bounding box center [440, 21] width 33 height 13
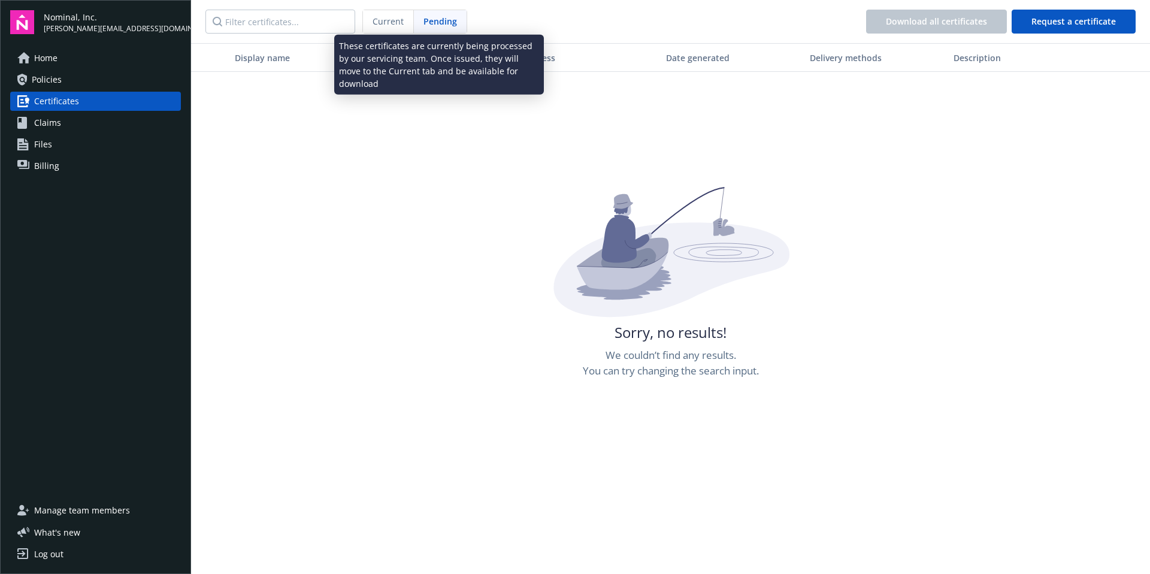
click at [425, 210] on div "Sorry, no results! We couldn’t find any results. You can try changing the searc…" at bounding box center [670, 474] width 959 height 574
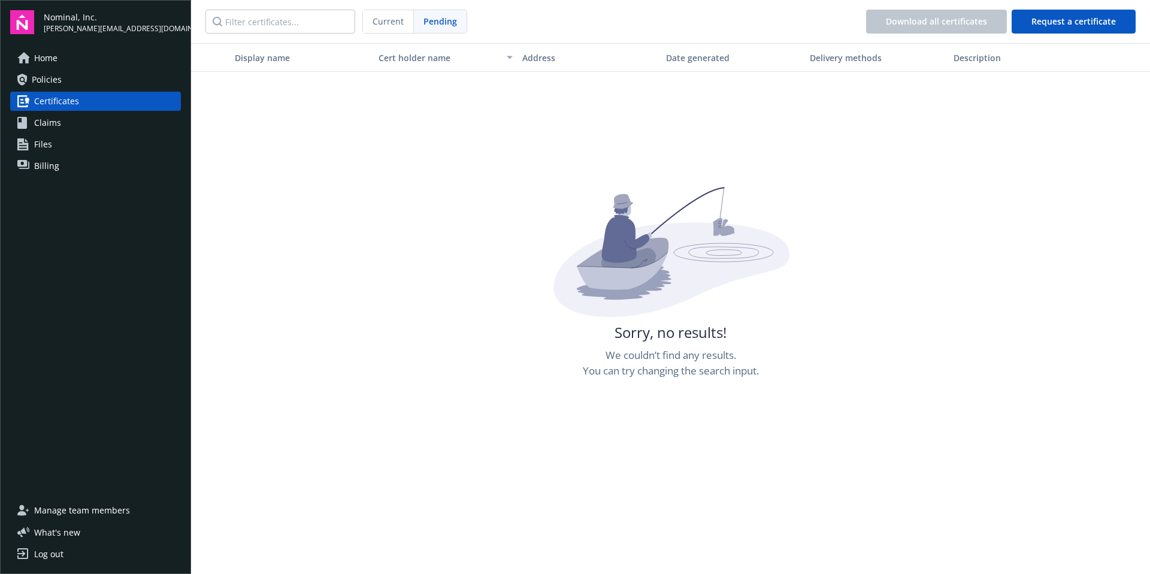
click at [68, 123] on link "Claims" at bounding box center [95, 122] width 171 height 19
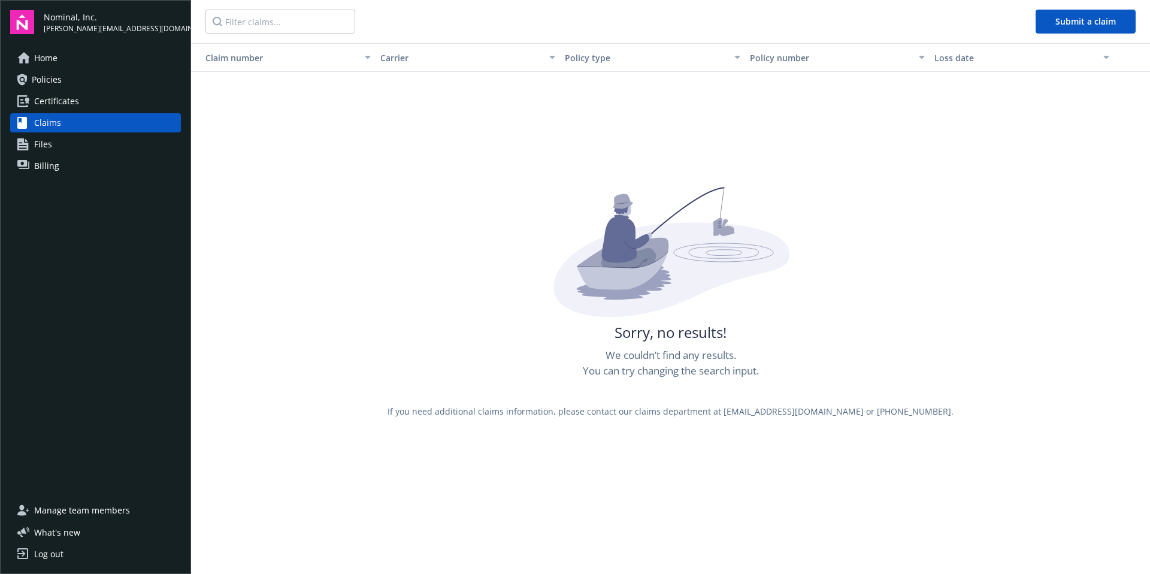
click at [53, 149] on link "Files" at bounding box center [95, 144] width 171 height 19
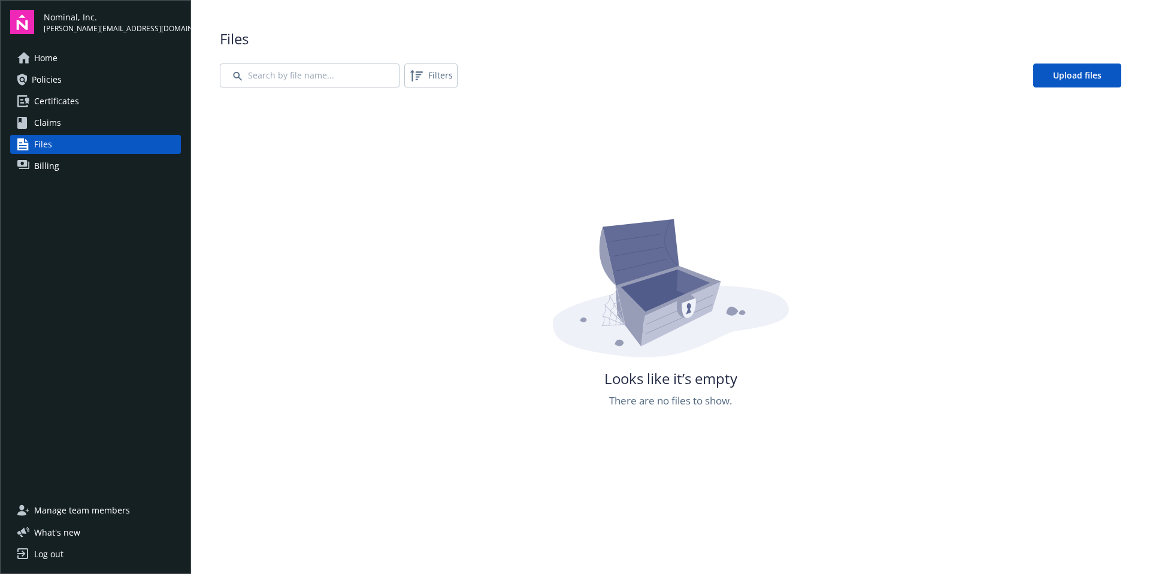
click at [62, 173] on link "Billing" at bounding box center [95, 165] width 171 height 19
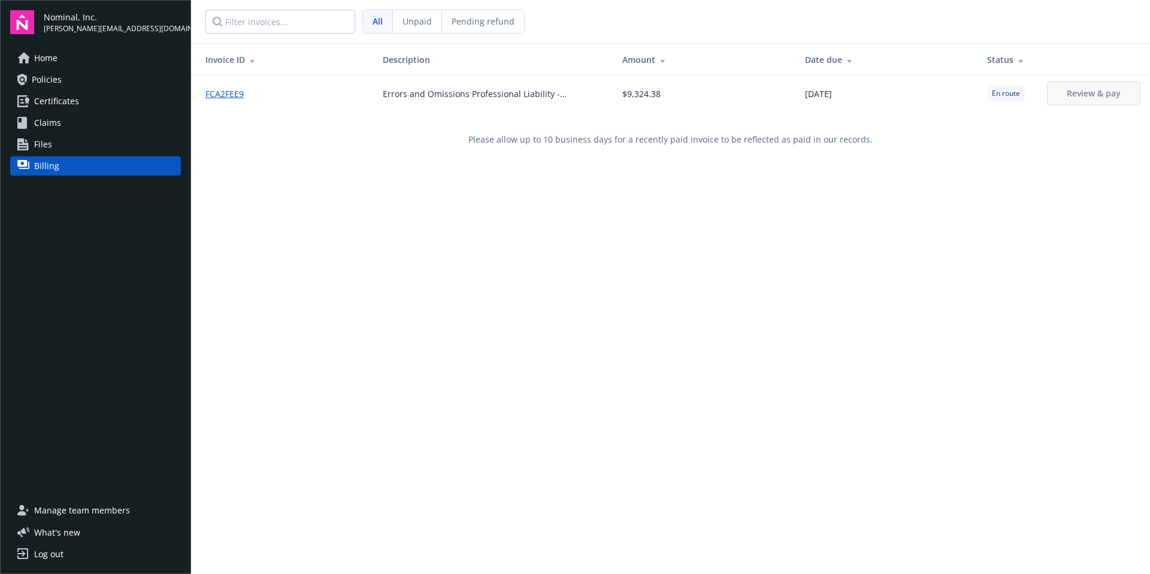
click at [41, 82] on span "Policies" at bounding box center [47, 79] width 30 height 19
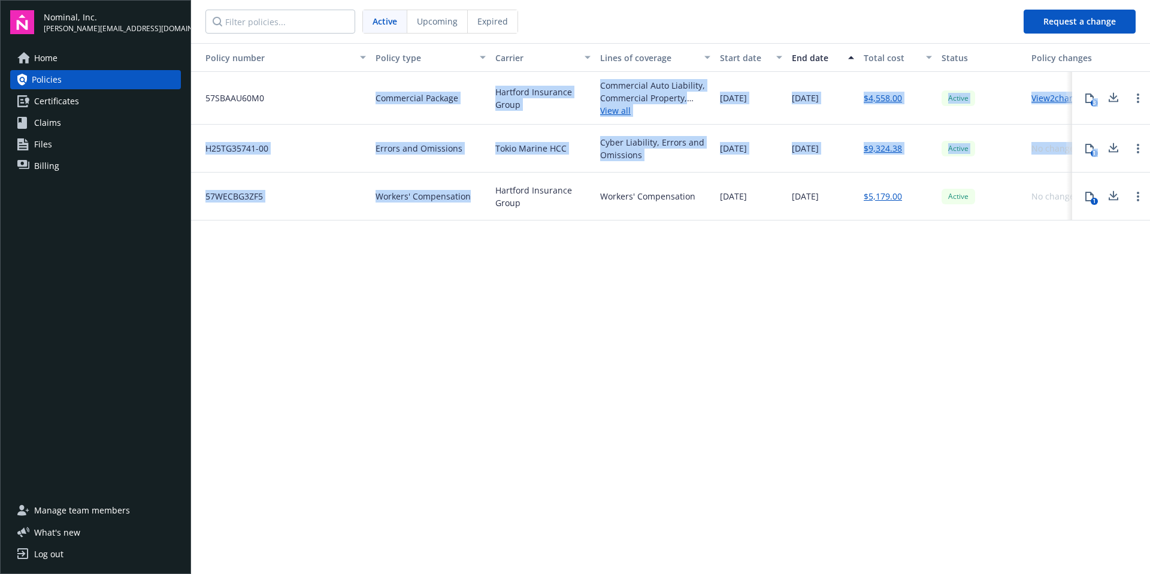
drag, startPoint x: 374, startPoint y: 97, endPoint x: 465, endPoint y: 204, distance: 139.8
click at [465, 204] on div "57SBAAU60M0 Commercial Package Hartford Insurance Group Commercial Auto Liabili…" at bounding box center [685, 144] width 988 height 144
click at [465, 204] on div "Workers' Compensation" at bounding box center [431, 196] width 120 height 48
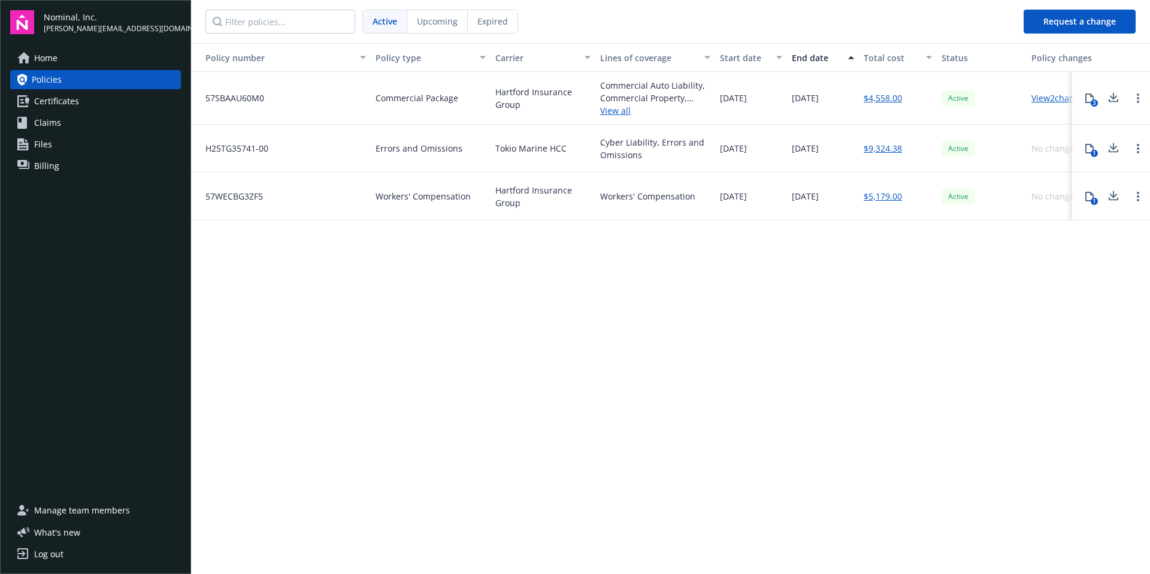
click at [46, 56] on span "Home" at bounding box center [45, 58] width 23 height 19
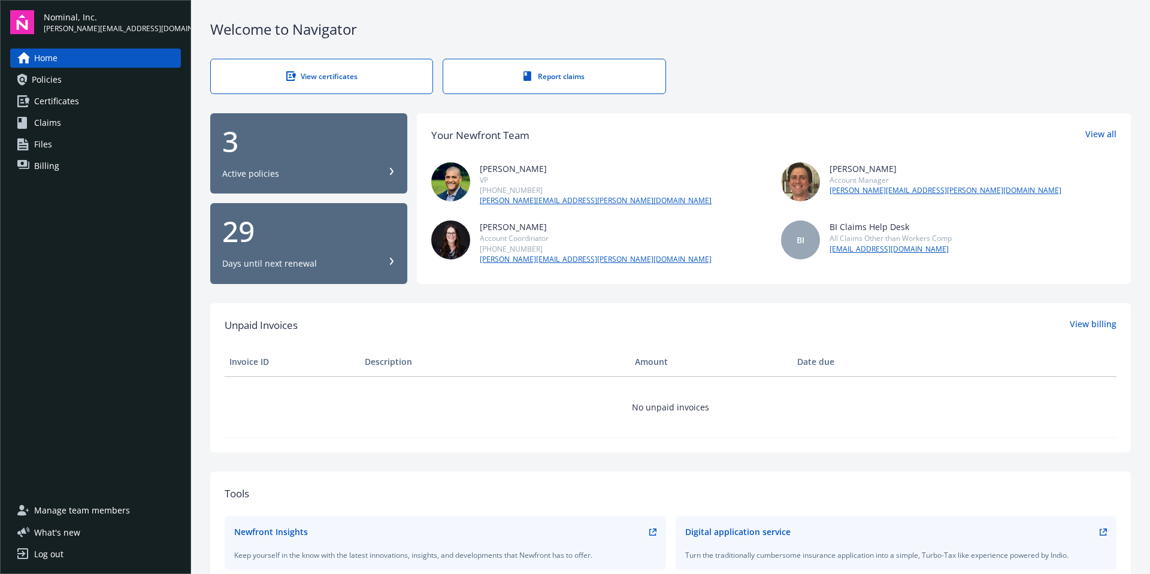
click at [323, 153] on div "3" at bounding box center [308, 141] width 173 height 29
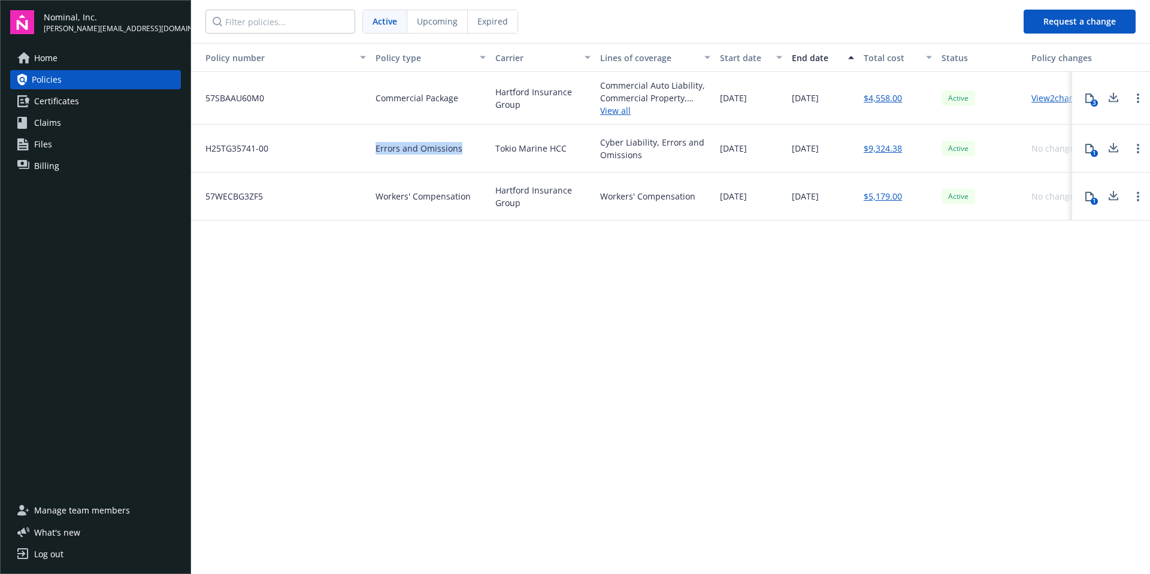
drag, startPoint x: 371, startPoint y: 148, endPoint x: 476, endPoint y: 149, distance: 104.2
click at [476, 149] on div "Errors and Omissions" at bounding box center [431, 149] width 120 height 48
click at [1058, 97] on link "View 2 changes" at bounding box center [1059, 97] width 57 height 11
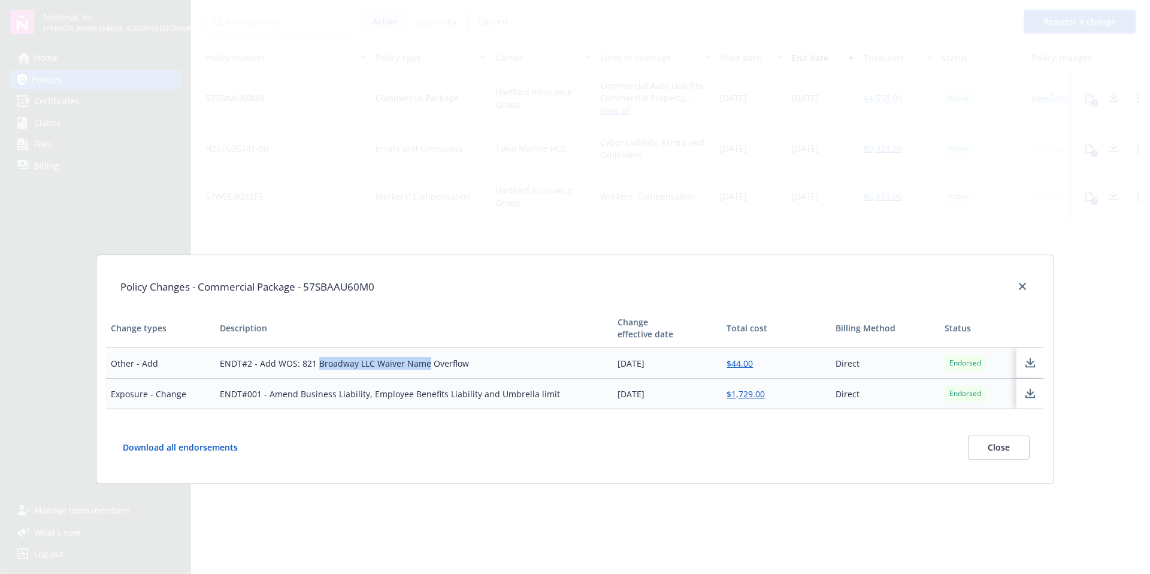
drag, startPoint x: 319, startPoint y: 368, endPoint x: 427, endPoint y: 365, distance: 108.4
click at [427, 365] on td "ENDT#2 - Add WOS: 821 Broadway LLC Waiver Name Overflow" at bounding box center [414, 363] width 398 height 31
click at [1026, 289] on link "close" at bounding box center [1022, 286] width 14 height 14
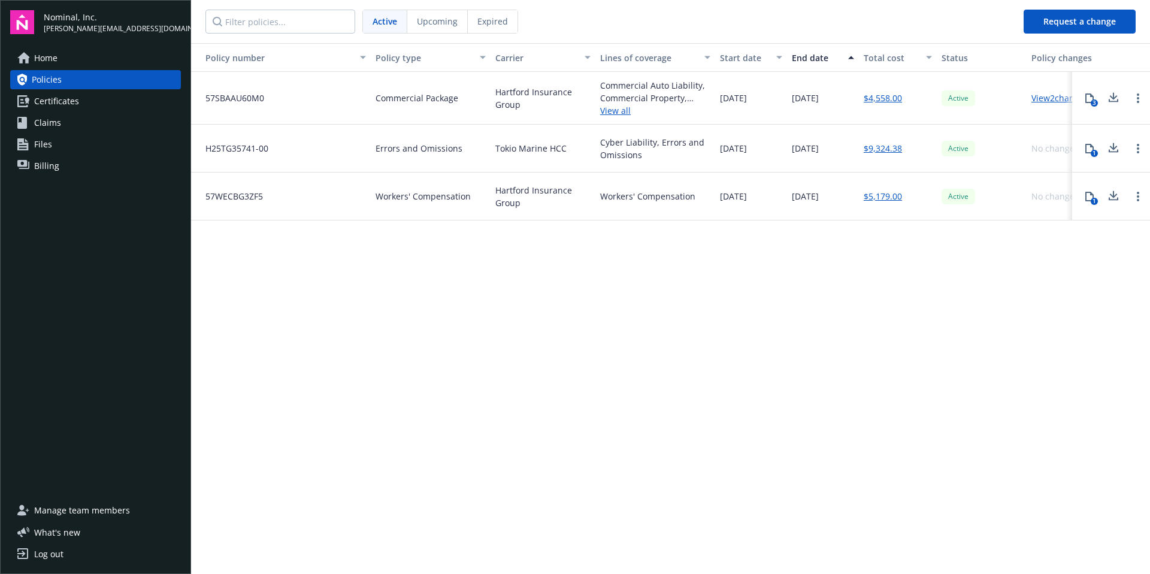
click at [810, 190] on span "[DATE]" at bounding box center [805, 196] width 27 height 13
click at [63, 105] on span "Certificates" at bounding box center [56, 101] width 45 height 19
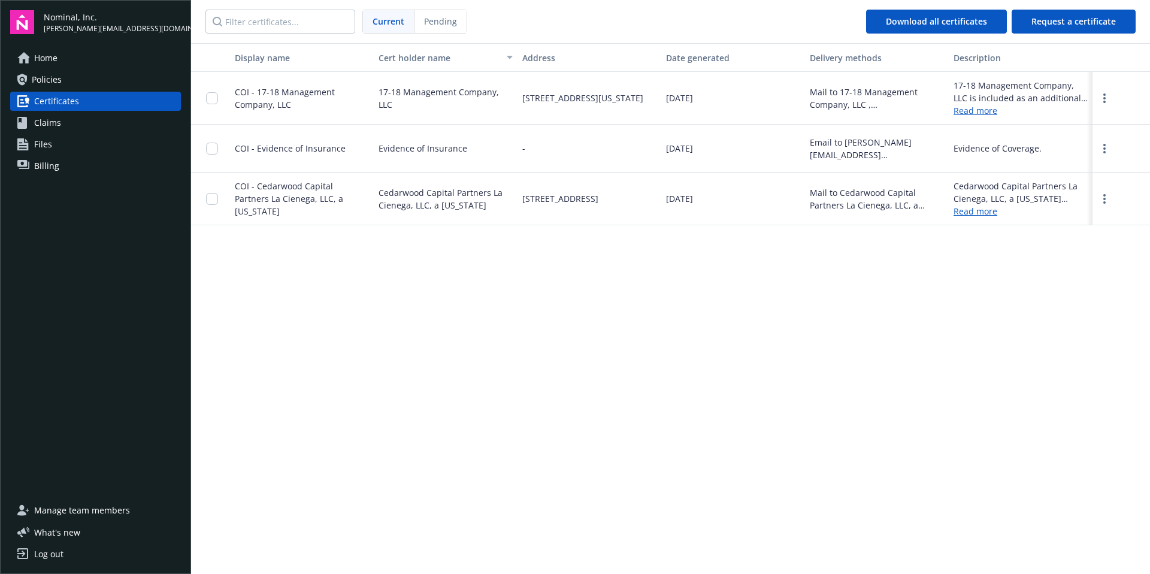
click at [483, 288] on div "Display name Cert holder name Address Date generated Delivery methods Descripti…" at bounding box center [670, 307] width 959 height 529
click at [831, 255] on div "Display name Cert holder name Address Date generated Delivery methods Descripti…" at bounding box center [670, 307] width 959 height 529
click at [529, 145] on div "-" at bounding box center [589, 149] width 144 height 48
drag, startPoint x: 376, startPoint y: 150, endPoint x: 471, endPoint y: 149, distance: 95.8
click at [471, 149] on div "Evidence of Insurance" at bounding box center [446, 149] width 144 height 48
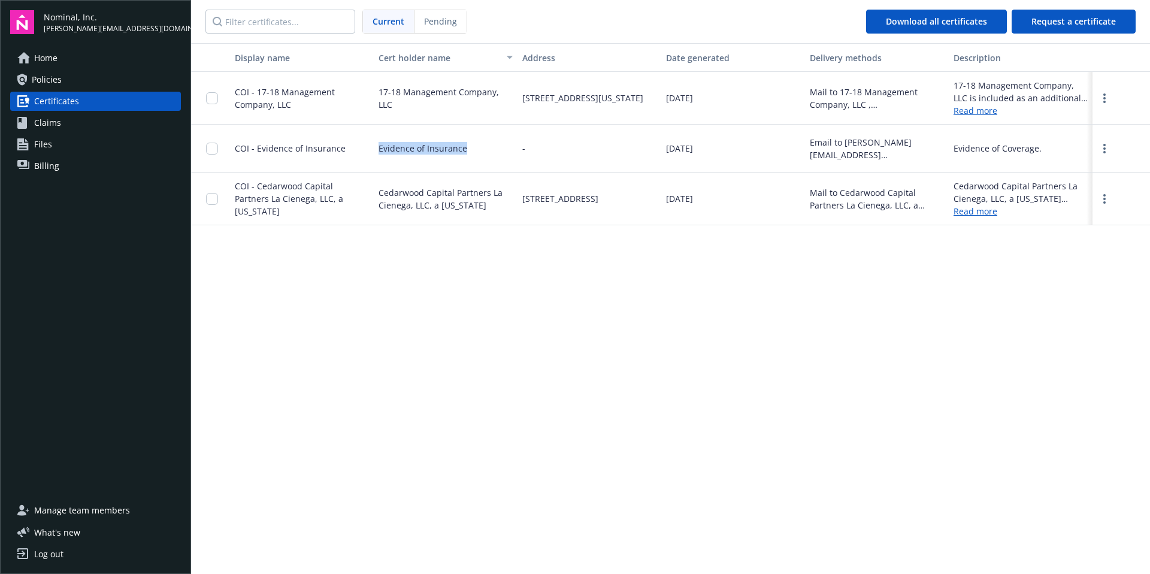
click at [471, 149] on div "Evidence of Insurance" at bounding box center [446, 149] width 144 height 48
click at [453, 265] on div "Display name Cert holder name Address Date generated Delivery methods Descripti…" at bounding box center [670, 307] width 959 height 529
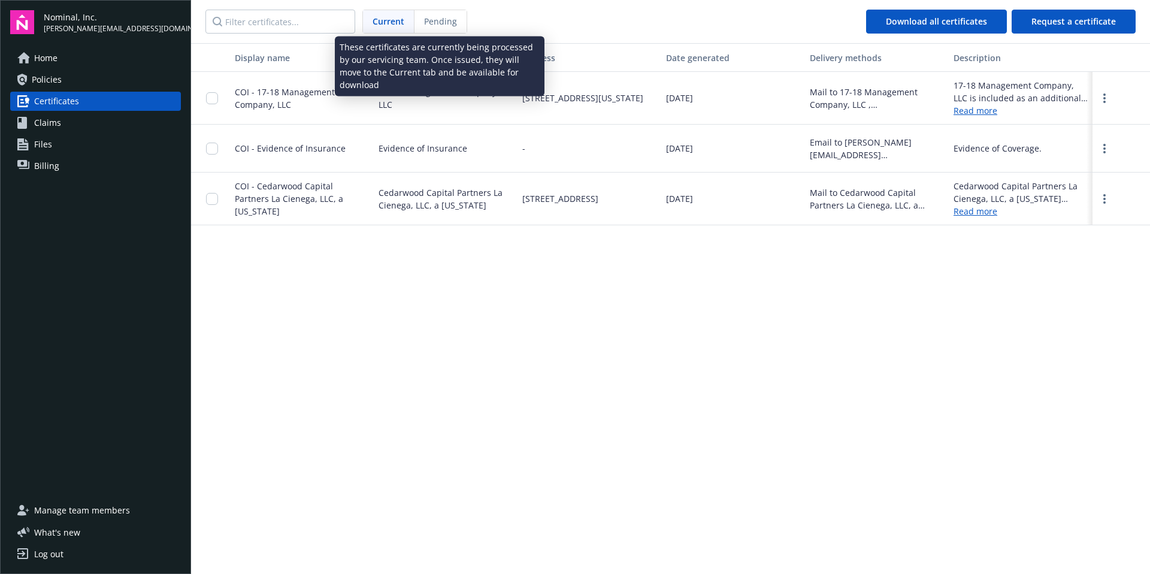
click at [420, 26] on div "Pending" at bounding box center [440, 21] width 52 height 23
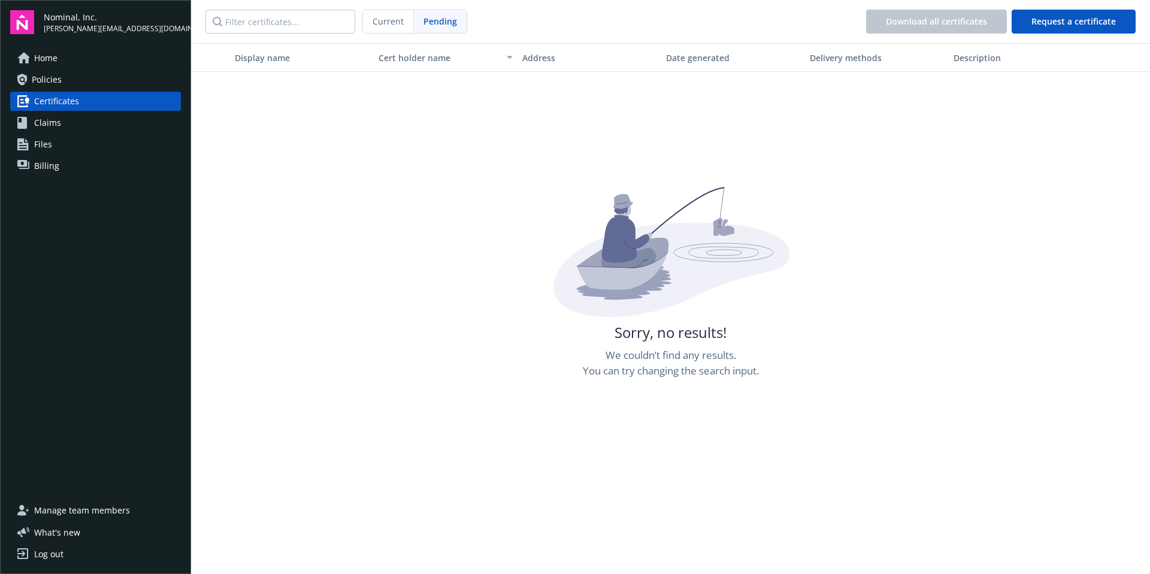
click at [359, 217] on div "Sorry, no results! We couldn’t find any results. You can try changing the searc…" at bounding box center [670, 474] width 959 height 574
drag, startPoint x: 592, startPoint y: 348, endPoint x: 833, endPoint y: 378, distance: 242.6
click at [833, 378] on div "Sorry, no results! We couldn’t find any results. You can try changing the searc…" at bounding box center [670, 474] width 959 height 574
click at [254, 202] on div "Sorry, no results! We couldn’t find any results. You can try changing the searc…" at bounding box center [670, 474] width 959 height 574
